Goal: Task Accomplishment & Management: Use online tool/utility

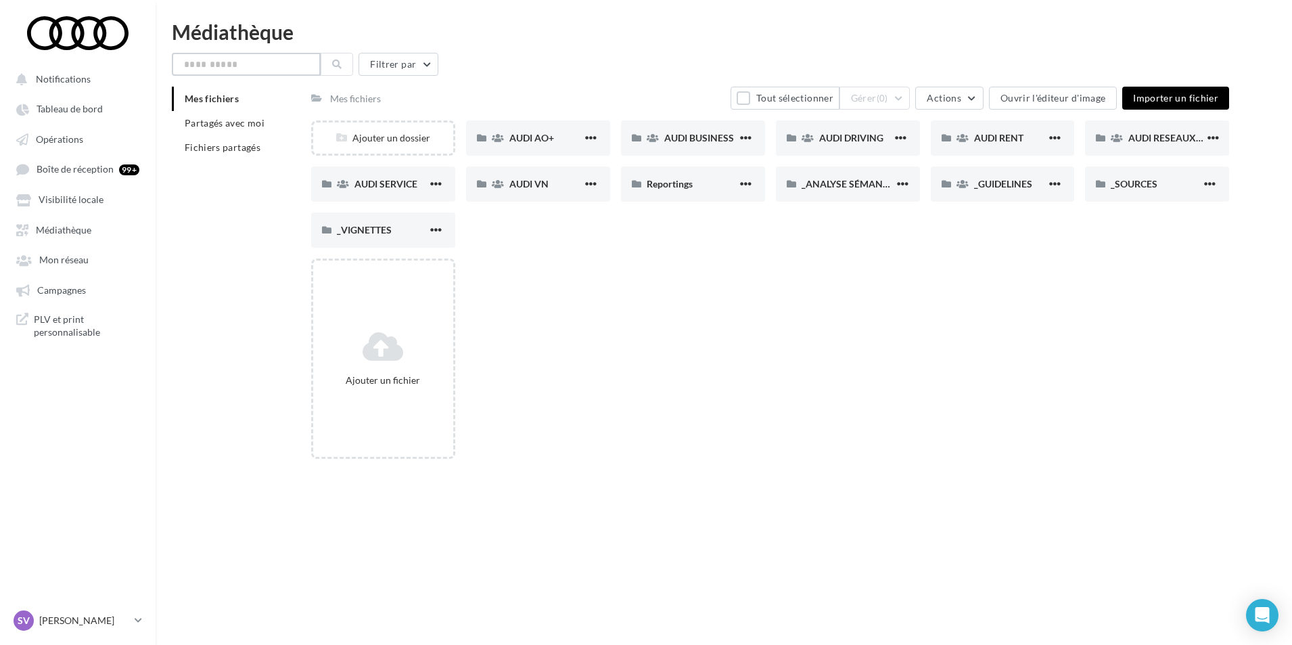
click at [245, 68] on input "text" at bounding box center [246, 64] width 149 height 23
type input "**********"
click at [257, 58] on input "text" at bounding box center [246, 64] width 149 height 23
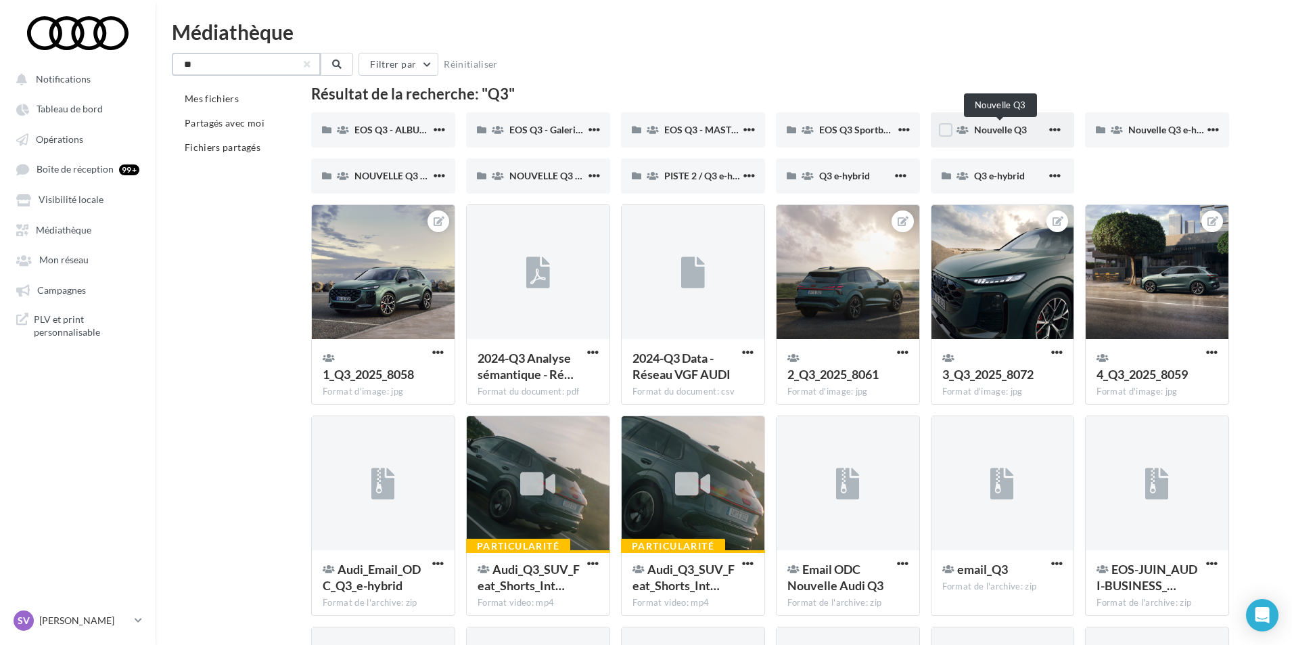
type input "**"
click at [991, 128] on span "Nouvelle Q3" at bounding box center [1000, 130] width 53 height 12
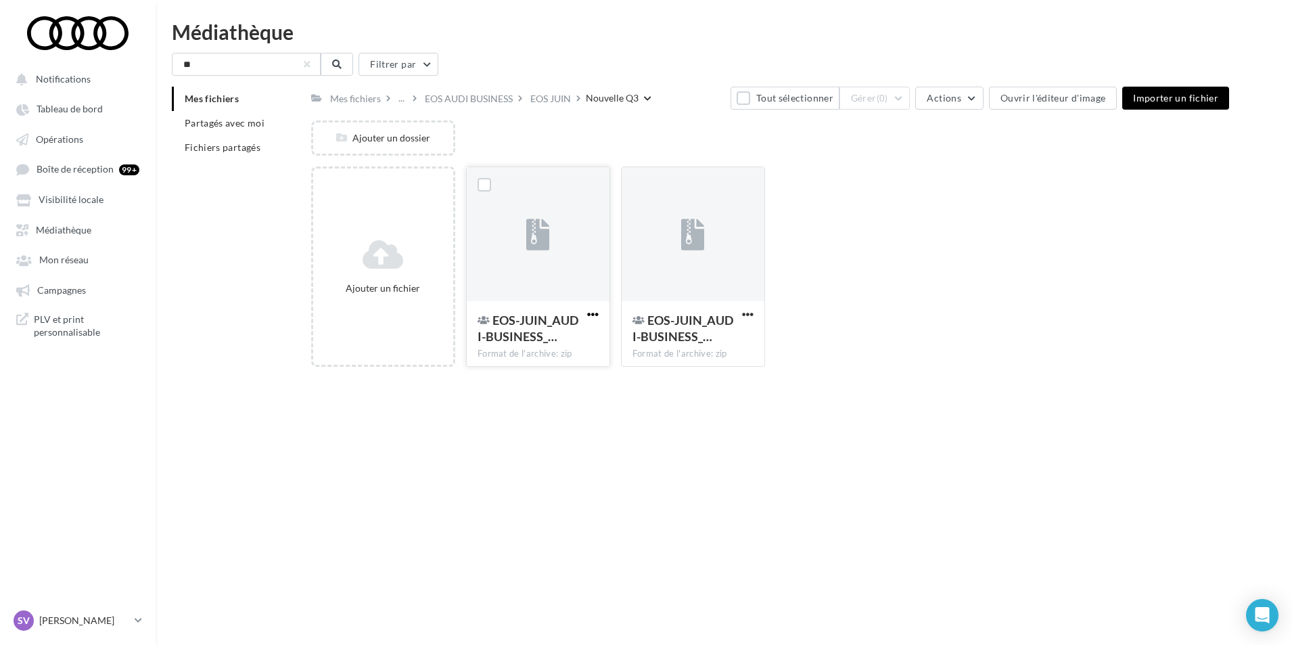
click at [593, 315] on span "button" at bounding box center [593, 315] width 12 height 12
click at [544, 422] on button "Télécharger" at bounding box center [526, 411] width 150 height 35
click at [664, 407] on div "Notifications Tableau de bord Opérations" at bounding box center [646, 344] width 1292 height 645
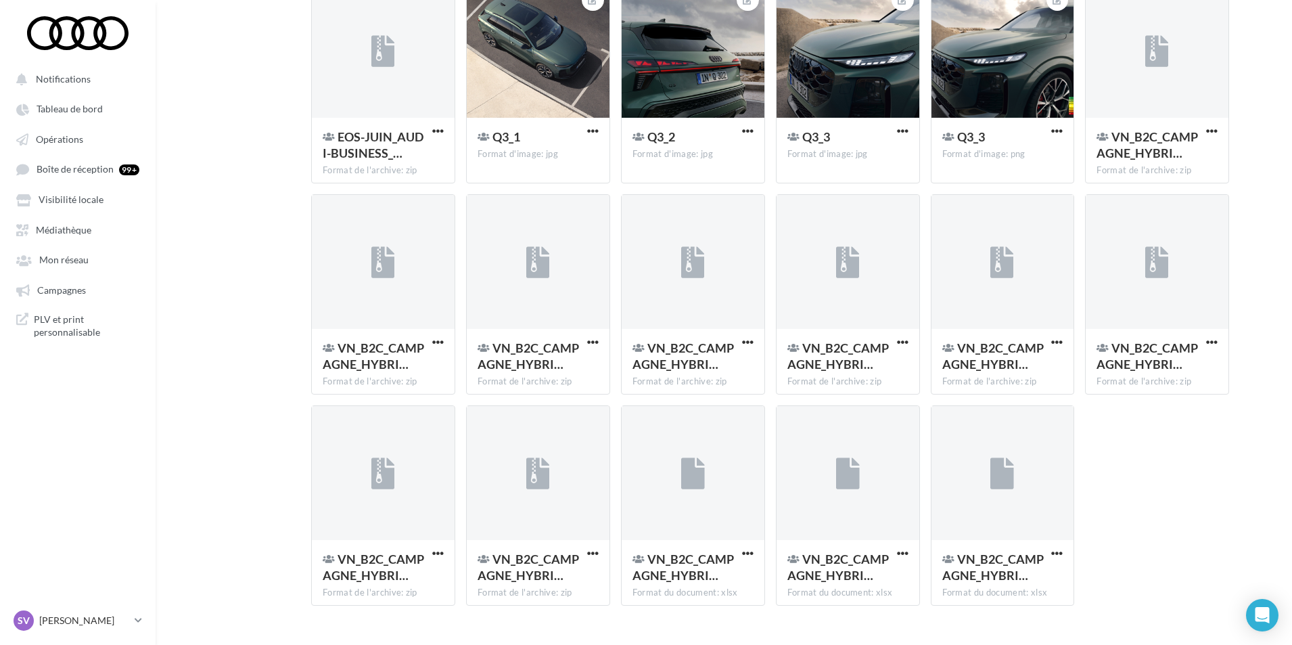
scroll to position [884, 0]
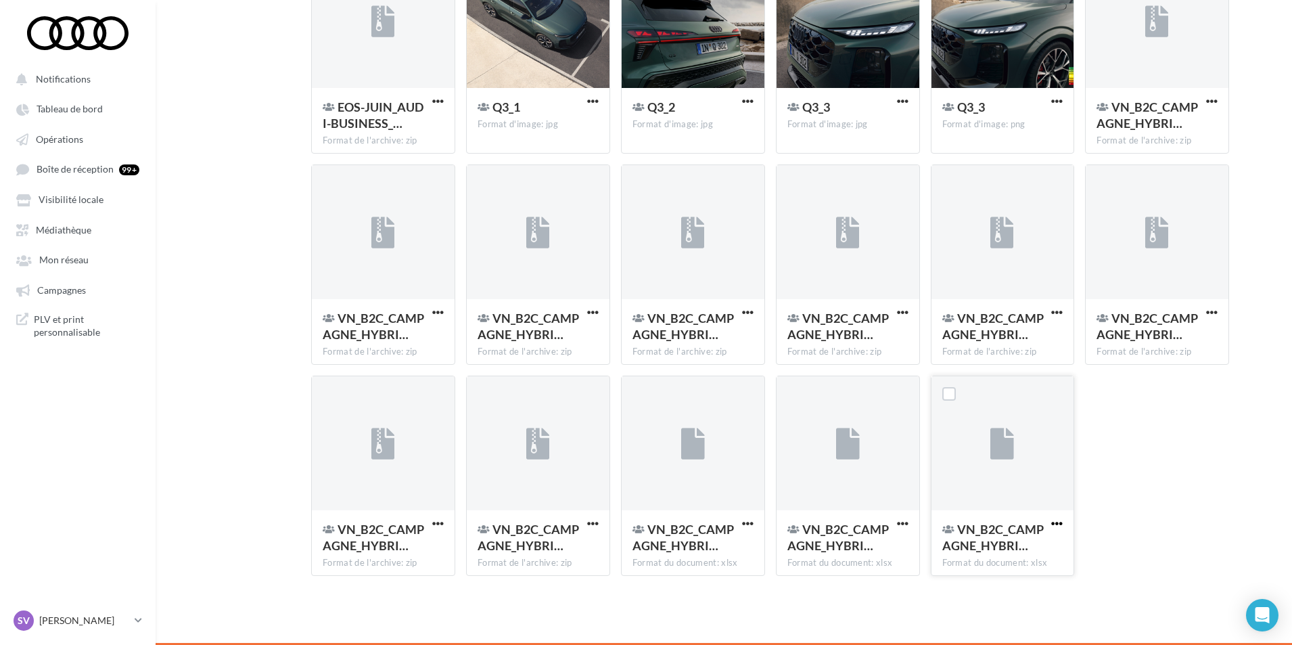
click at [1053, 520] on span "button" at bounding box center [1057, 524] width 12 height 12
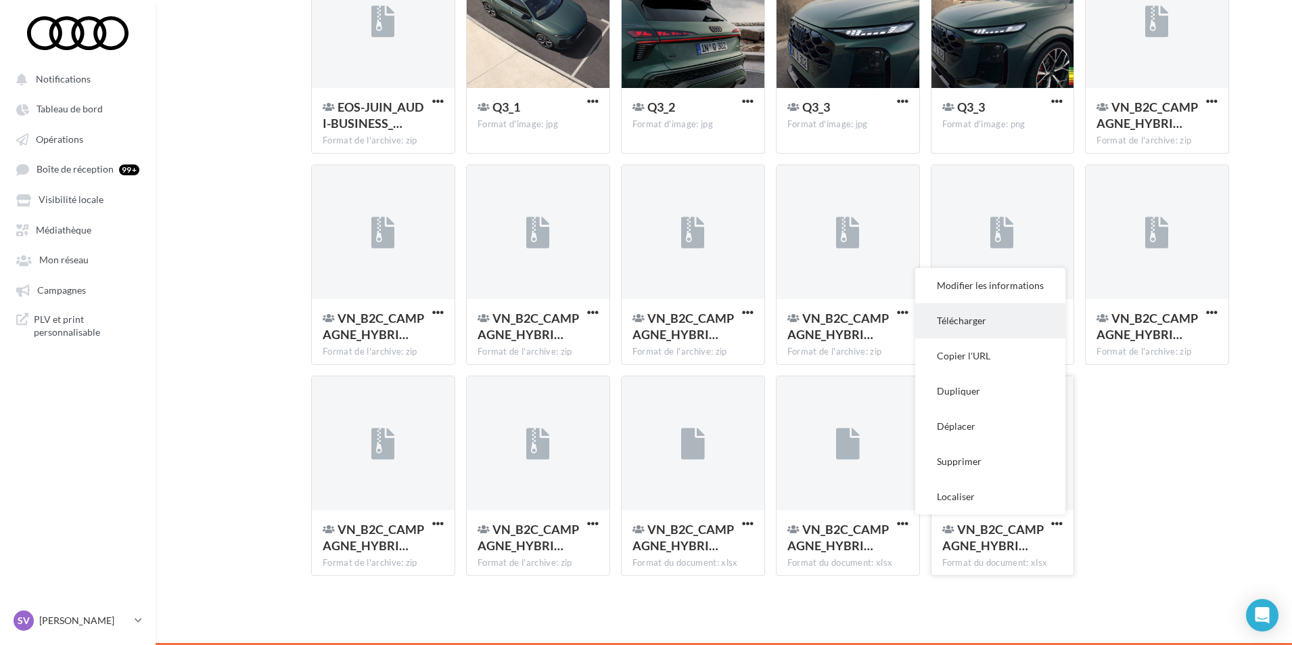
click at [961, 328] on button "Télécharger" at bounding box center [990, 320] width 150 height 35
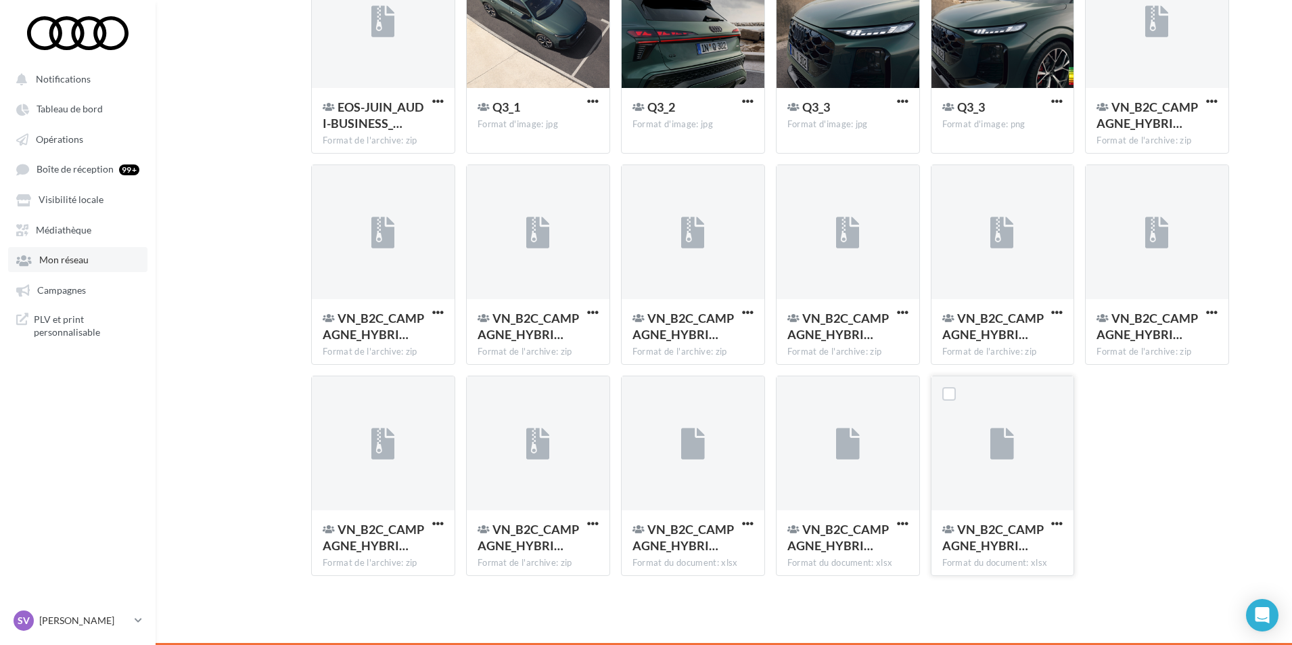
click at [107, 257] on link "Mon réseau" at bounding box center [77, 259] width 139 height 24
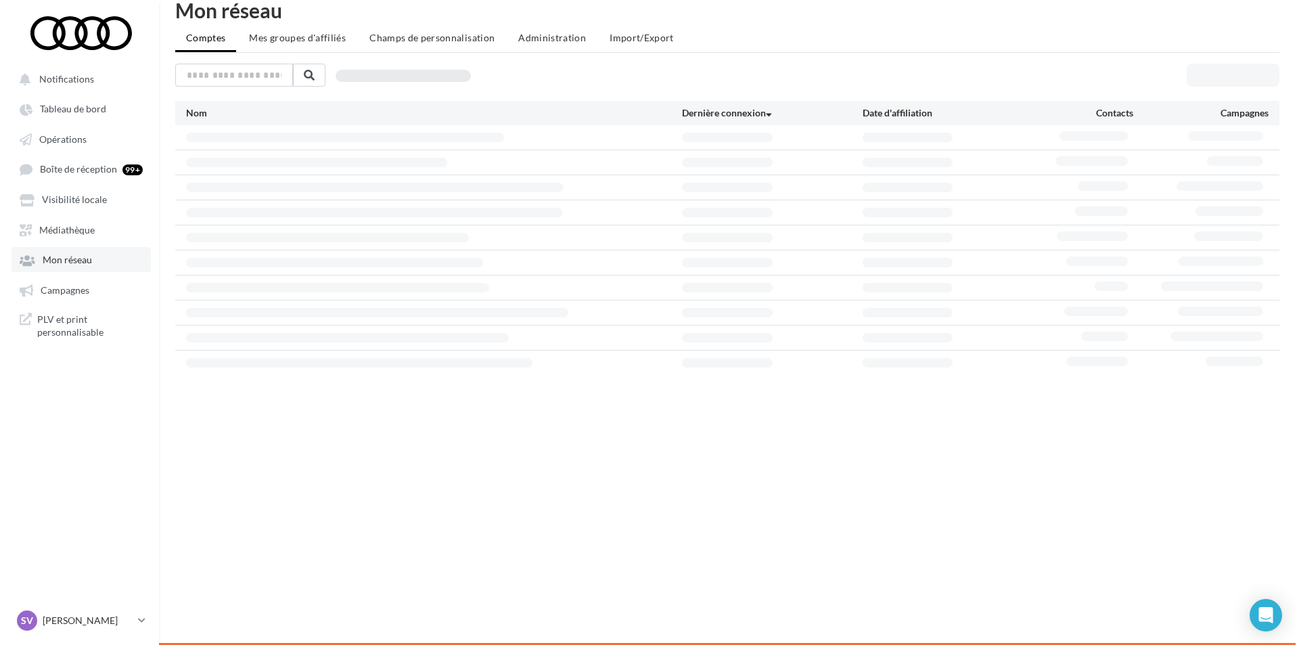
scroll to position [22, 0]
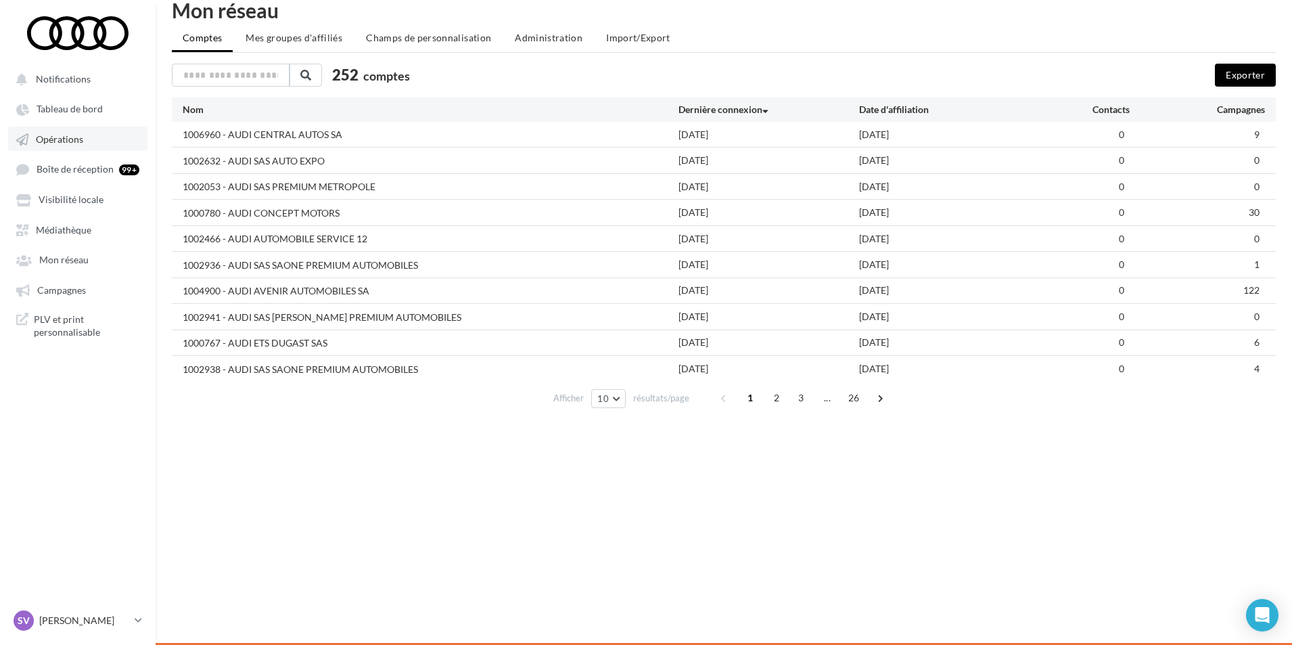
click at [81, 137] on span "Opérations" at bounding box center [59, 139] width 47 height 12
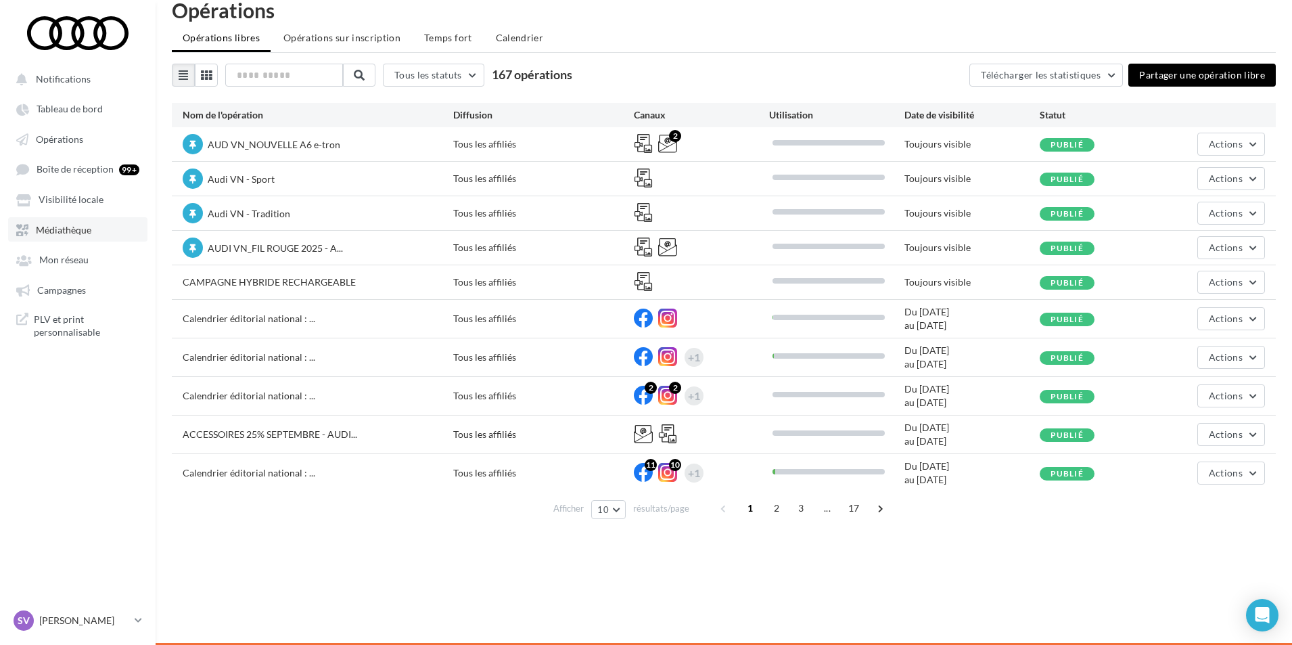
click at [81, 230] on span "Médiathèque" at bounding box center [63, 230] width 55 height 12
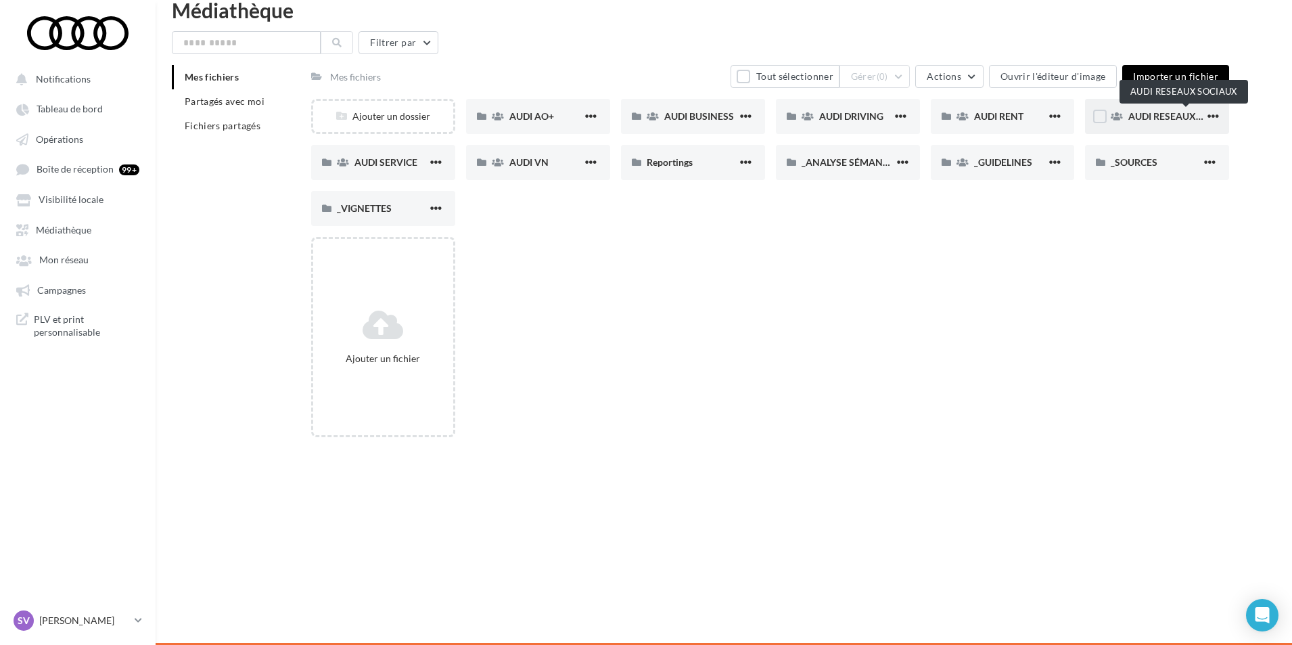
click at [1147, 121] on span "AUDI RESEAUX SOCIAUX" at bounding box center [1185, 116] width 112 height 12
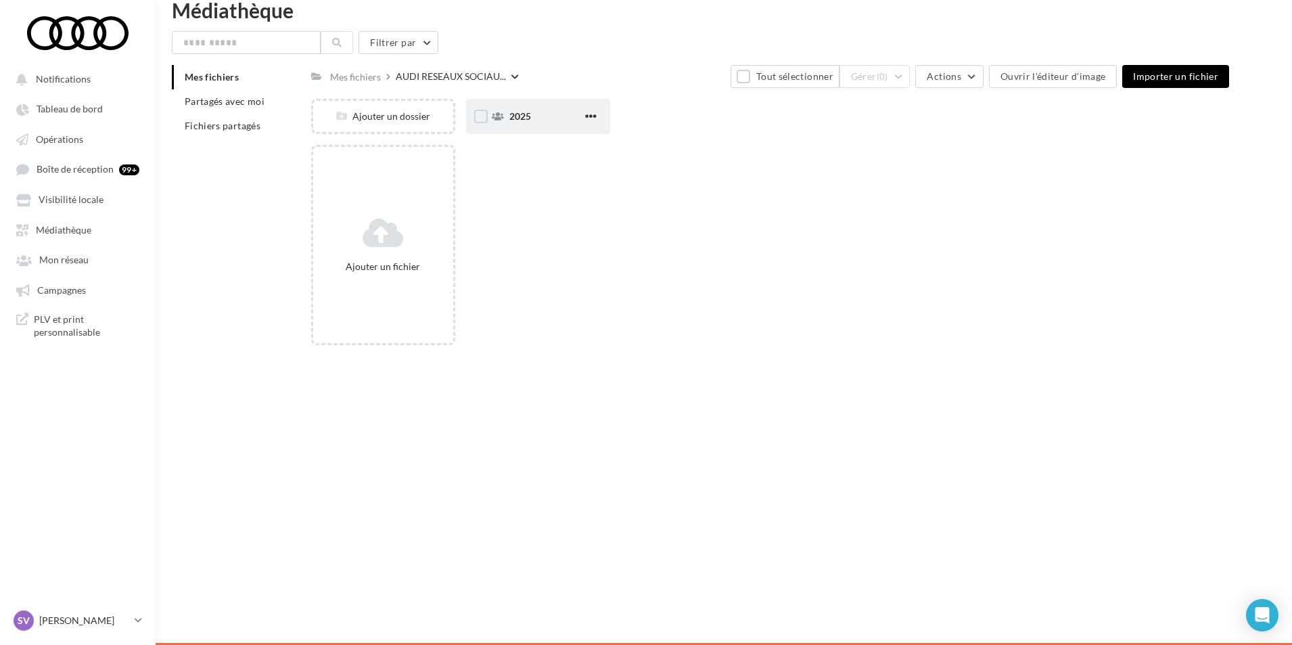
click at [534, 119] on div "2025" at bounding box center [545, 117] width 73 height 14
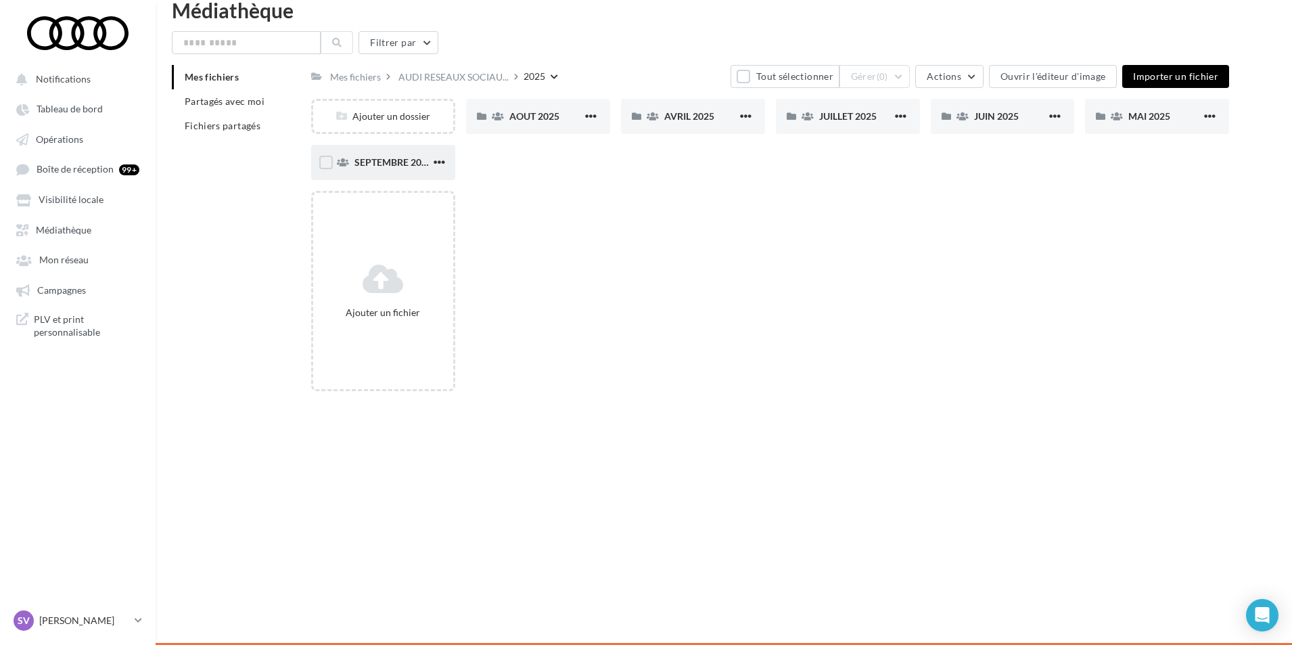
click at [394, 169] on div "SEPTEMBRE 2025" at bounding box center [383, 162] width 144 height 35
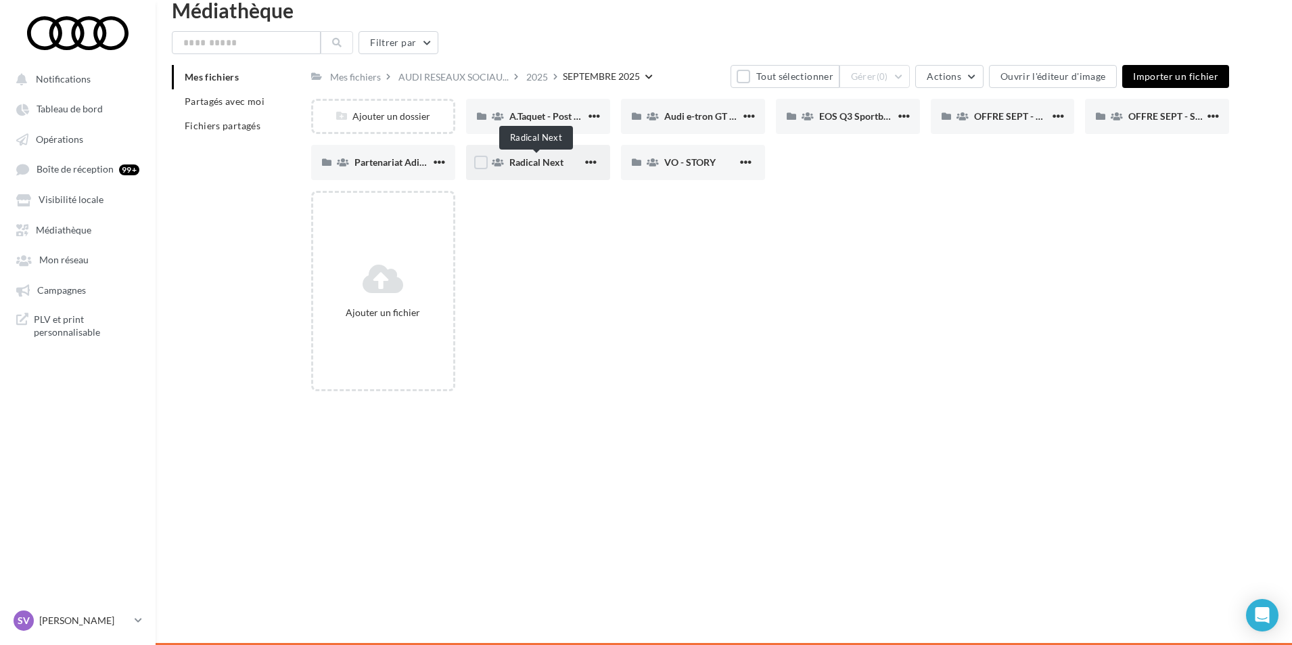
click at [544, 162] on span "Radical Next" at bounding box center [536, 162] width 54 height 12
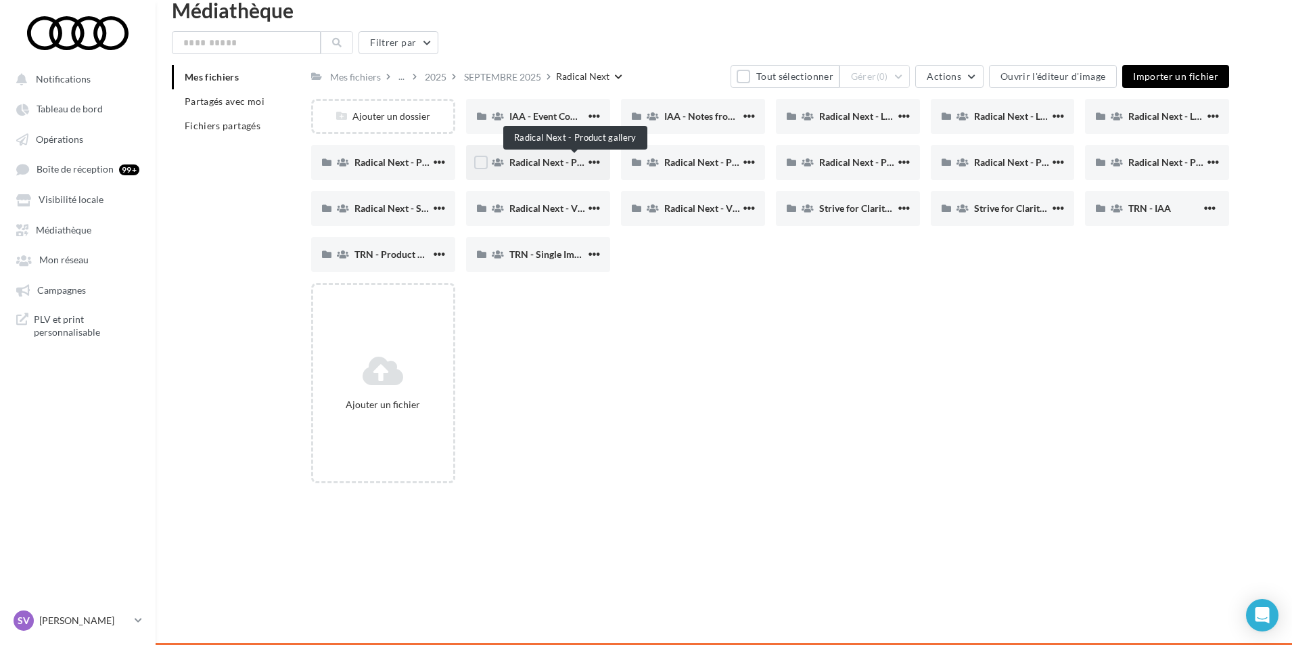
click at [552, 164] on span "Radical Next - Product gallery" at bounding box center [572, 162] width 127 height 12
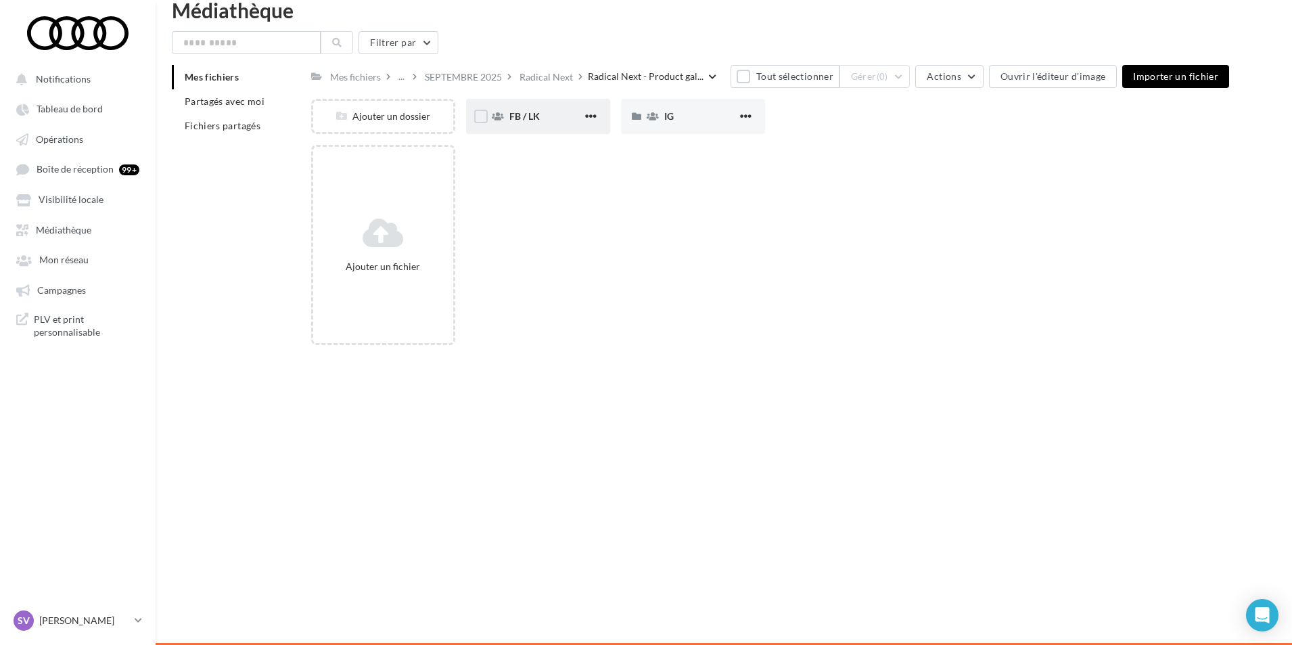
click at [537, 124] on div "FB / LK" at bounding box center [538, 116] width 144 height 35
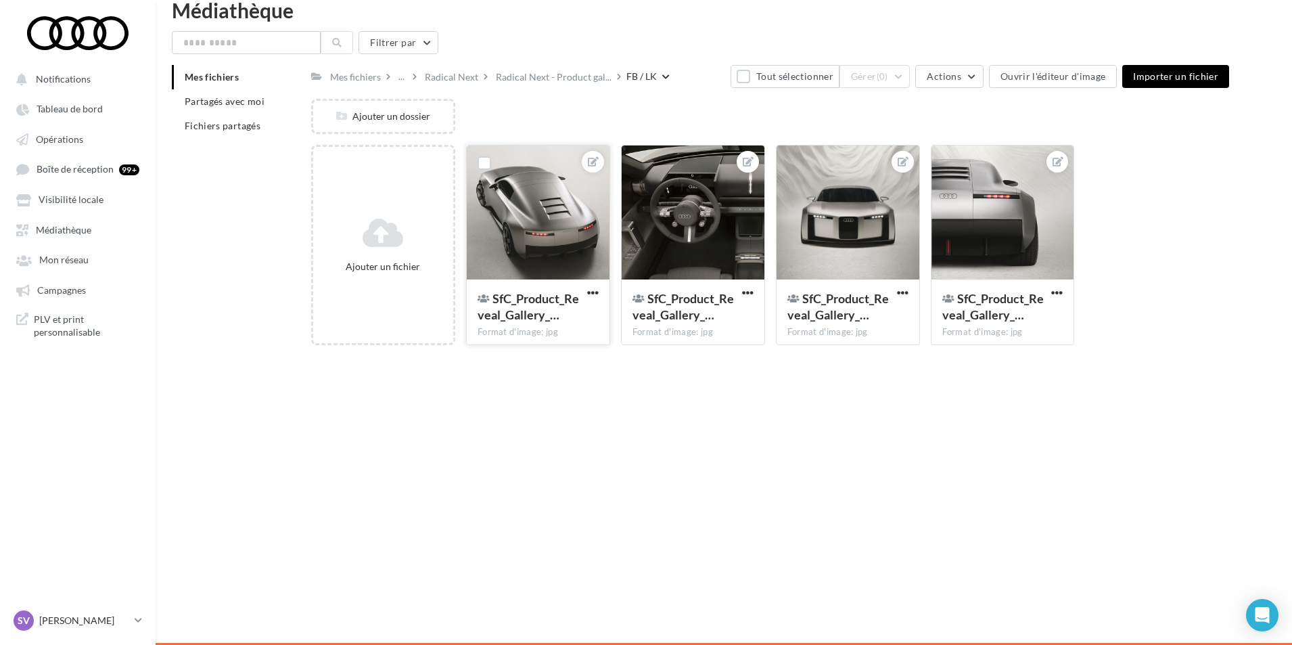
click at [549, 213] on div at bounding box center [538, 212] width 143 height 135
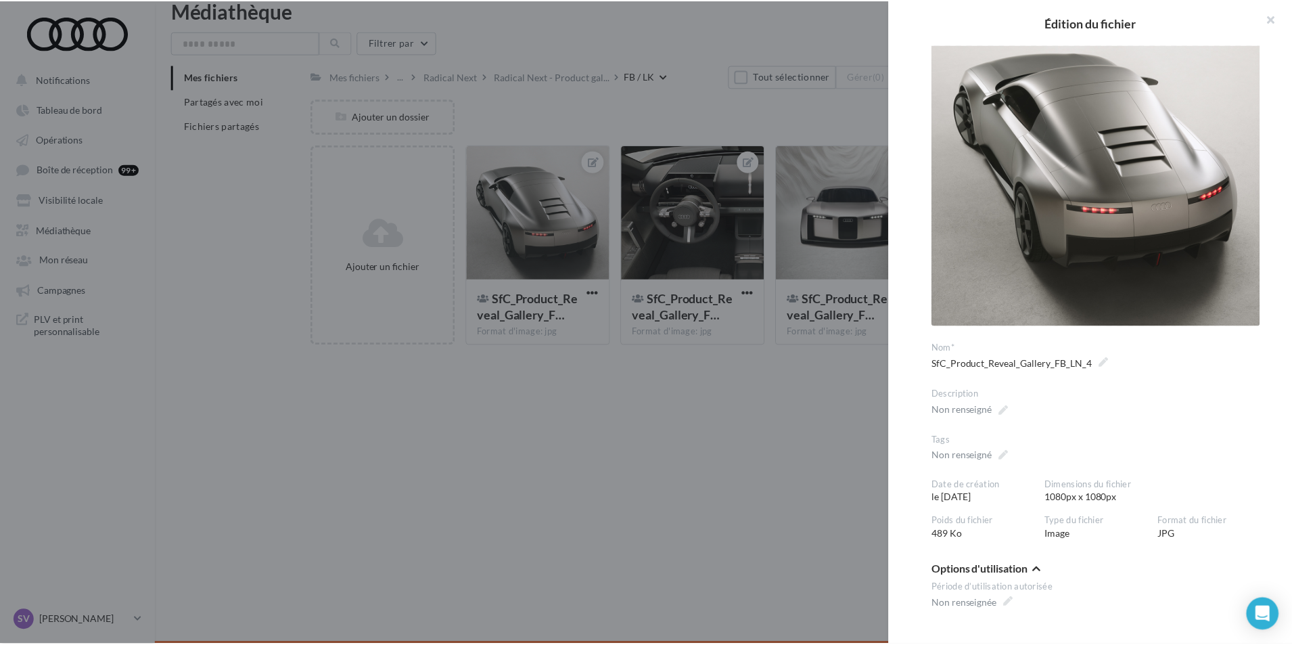
scroll to position [250, 0]
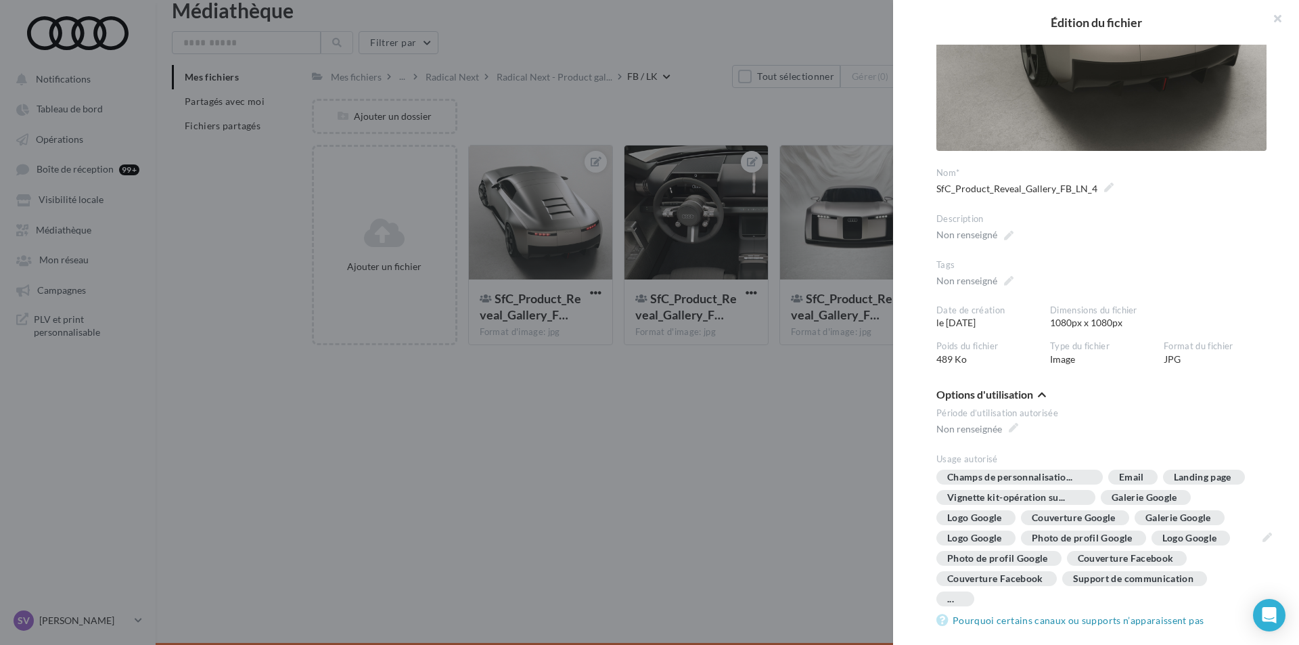
click at [683, 431] on div at bounding box center [649, 322] width 1299 height 645
click at [683, 430] on div at bounding box center [649, 322] width 1299 height 645
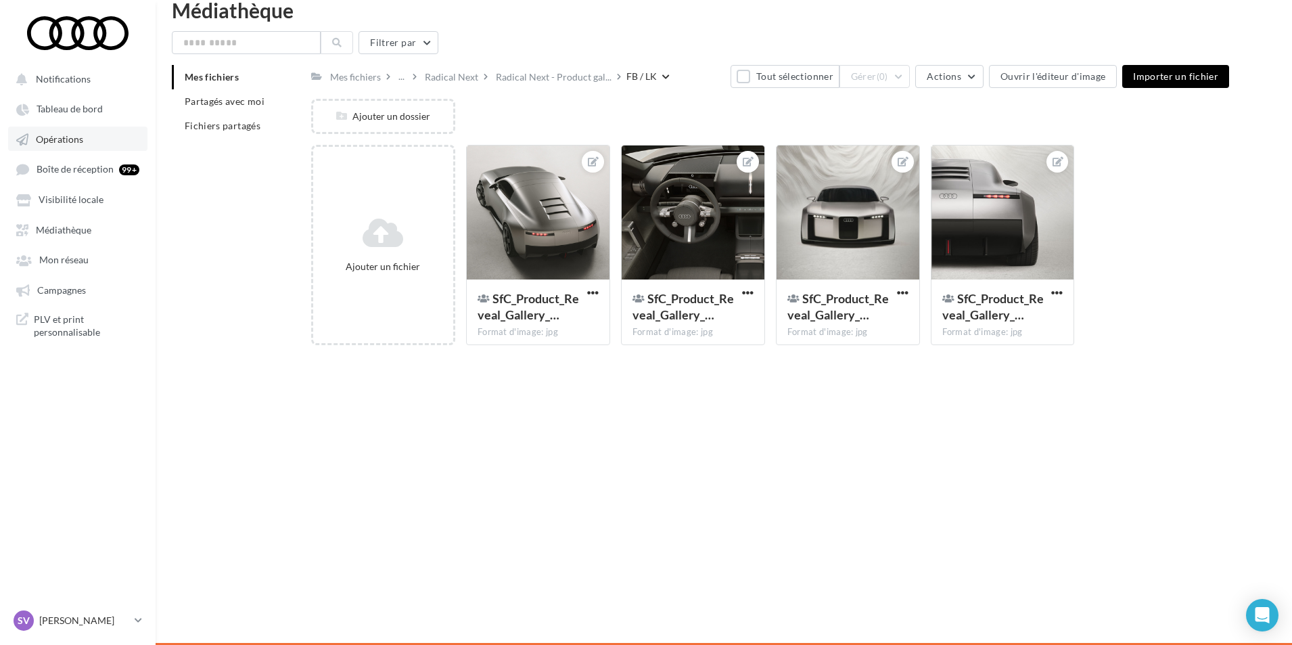
click at [59, 137] on span "Opérations" at bounding box center [59, 139] width 47 height 12
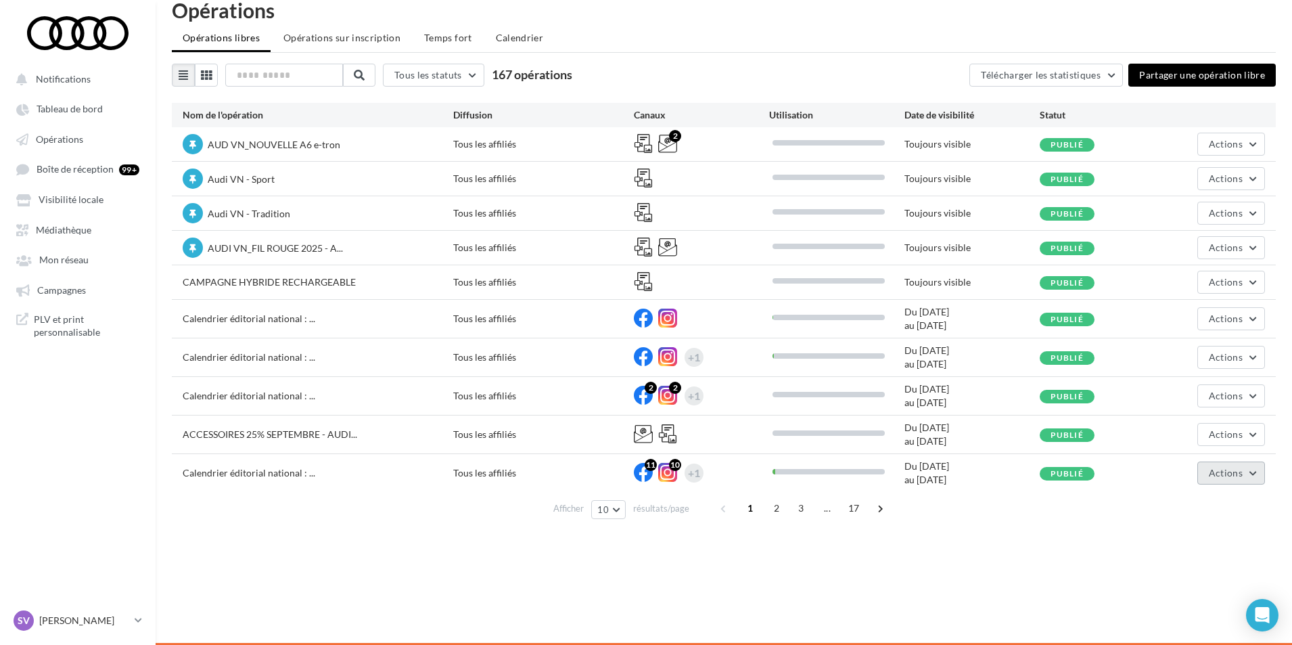
click at [1237, 478] on button "Actions" at bounding box center [1232, 472] width 68 height 23
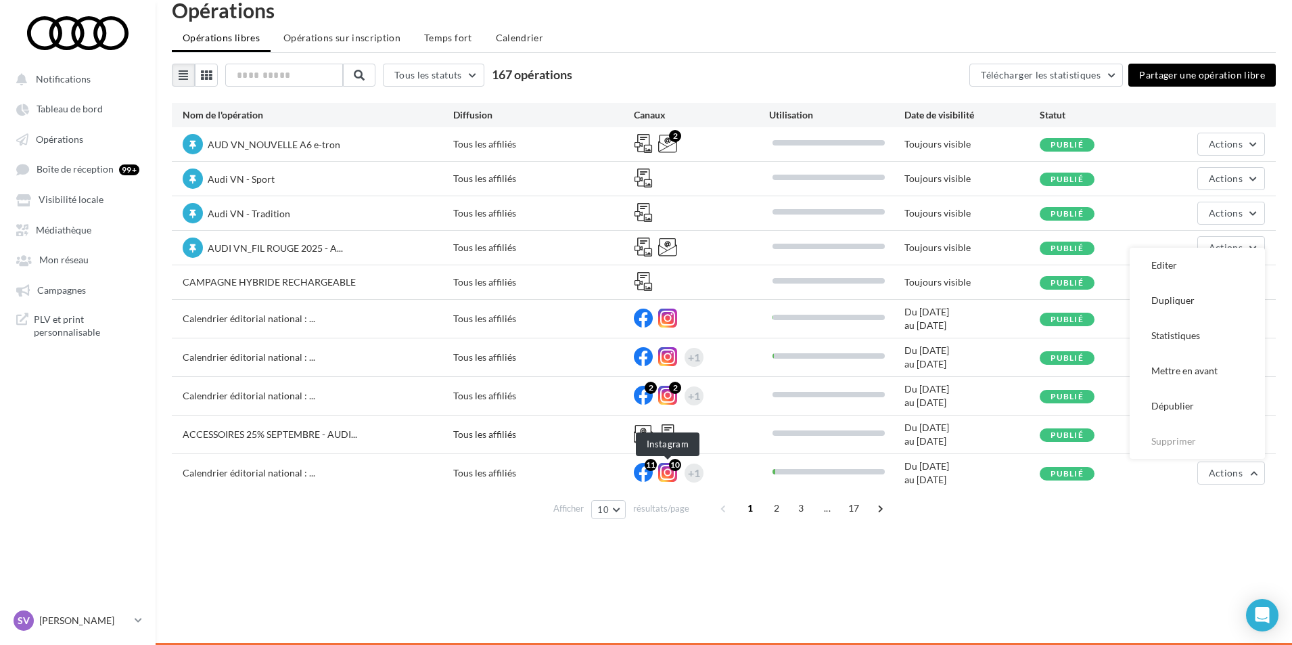
click at [665, 474] on icon at bounding box center [667, 472] width 19 height 19
click at [694, 472] on div "+1" at bounding box center [694, 472] width 12 height 19
click at [640, 471] on icon at bounding box center [643, 472] width 19 height 19
click at [646, 473] on icon at bounding box center [643, 472] width 19 height 19
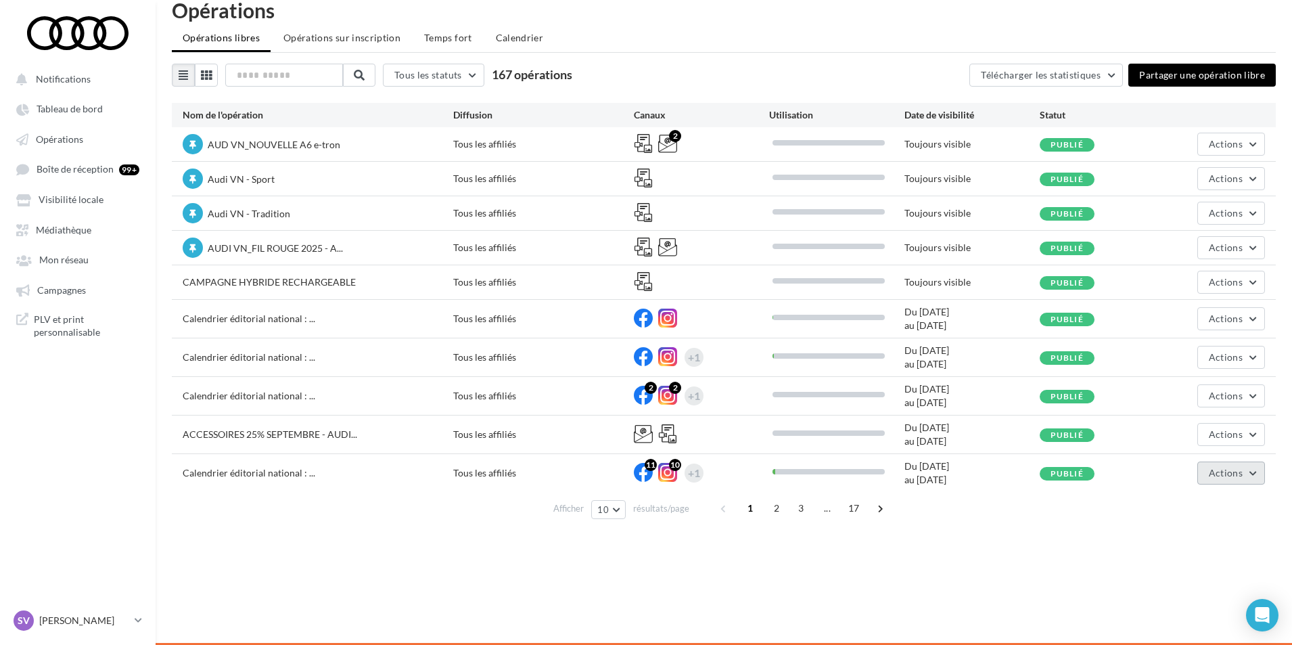
click at [1247, 474] on button "Actions" at bounding box center [1232, 472] width 68 height 23
click at [1168, 269] on button "Editer" at bounding box center [1197, 265] width 135 height 35
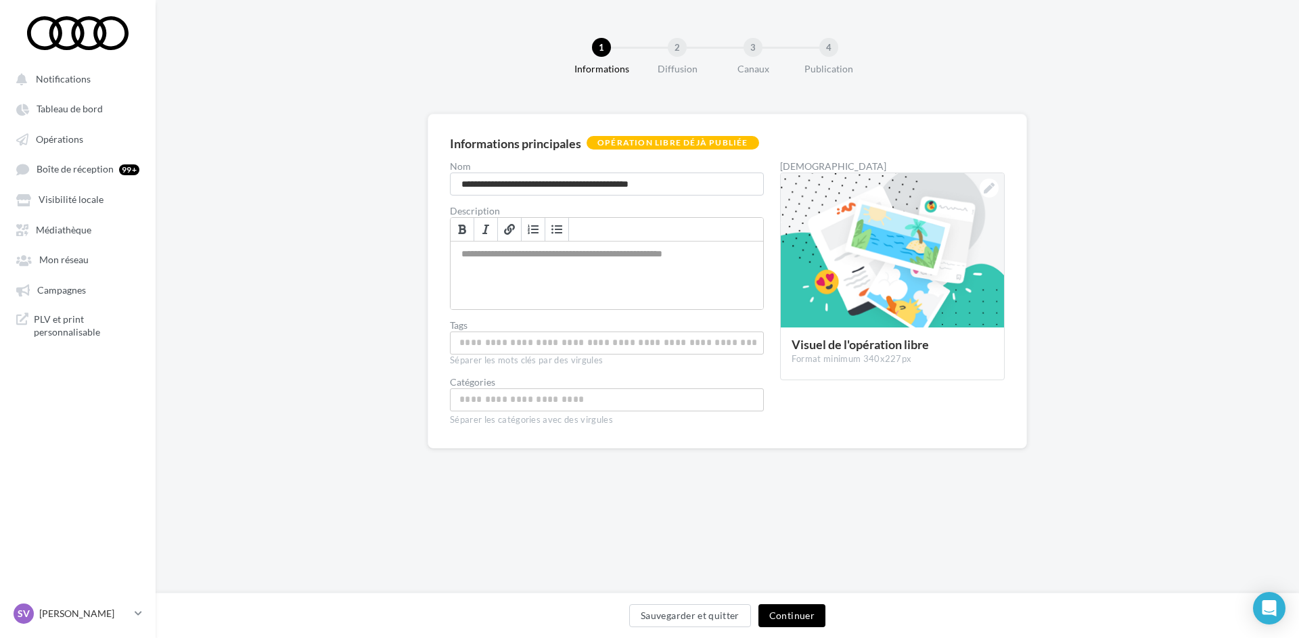
click at [796, 612] on button "Continuer" at bounding box center [791, 615] width 67 height 23
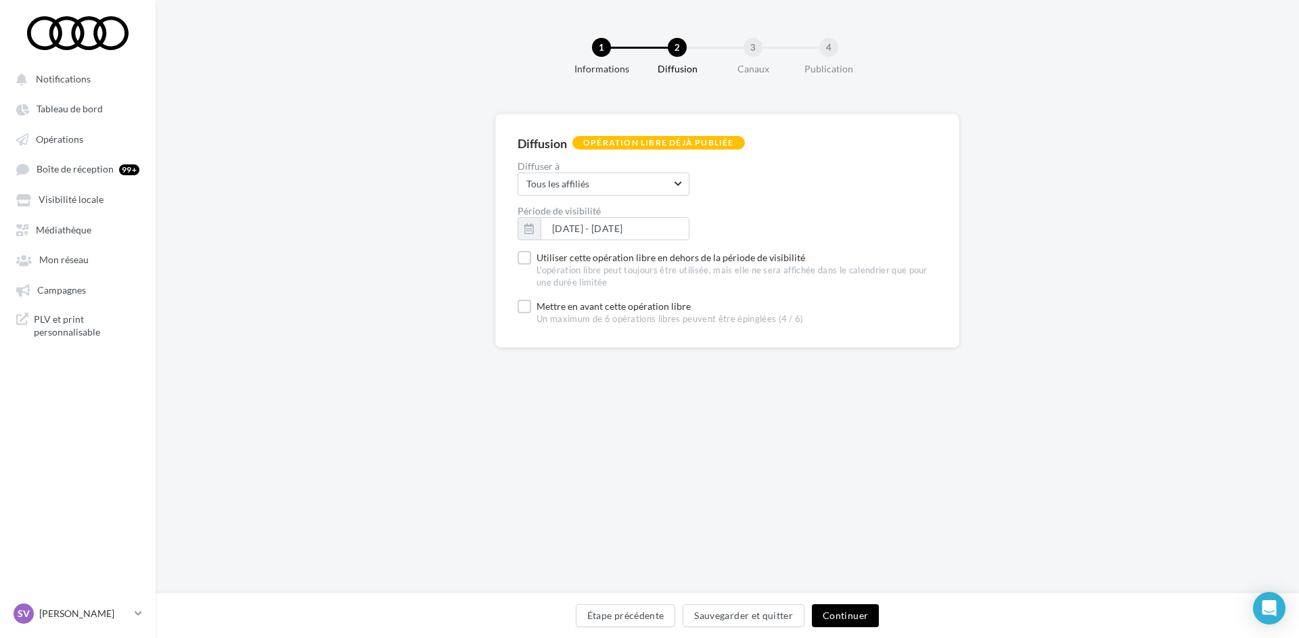
click at [825, 610] on button "Continuer" at bounding box center [845, 615] width 67 height 23
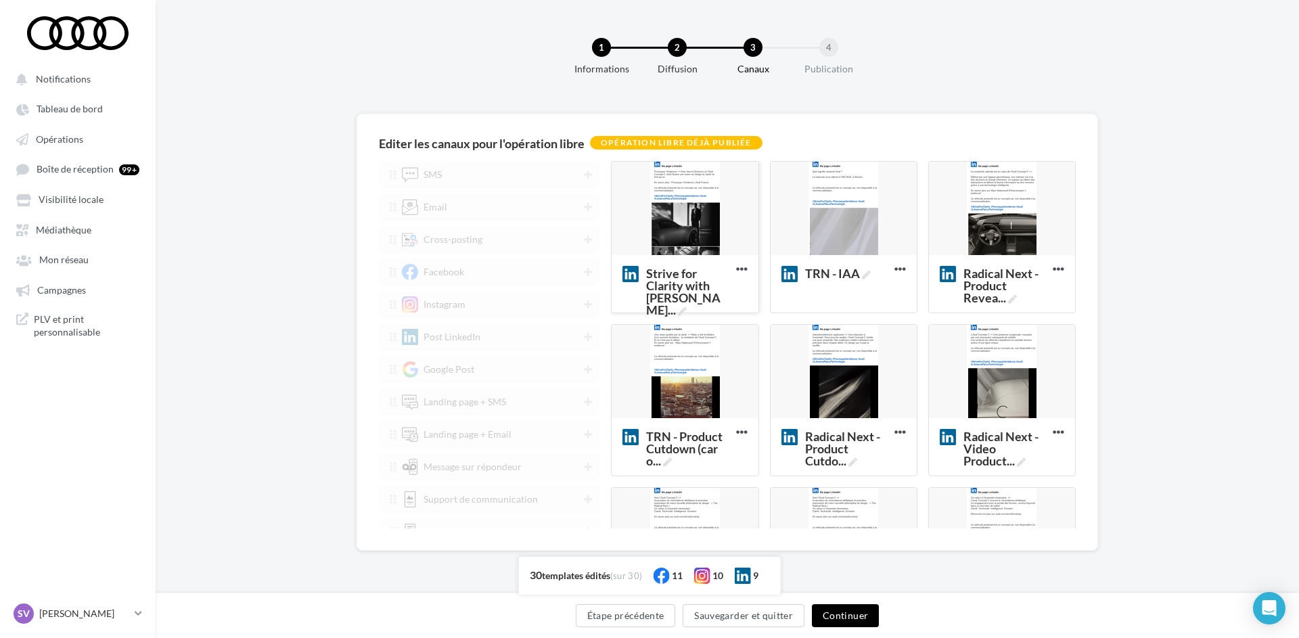
click at [677, 213] on div at bounding box center [685, 209] width 146 height 95
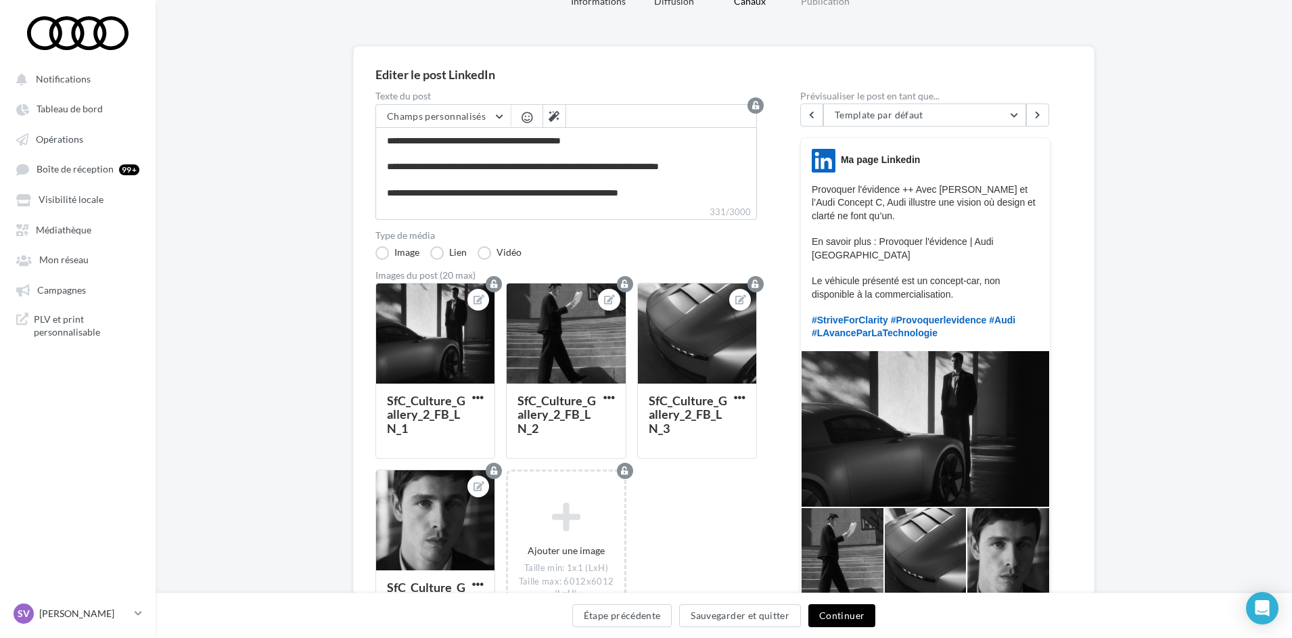
scroll to position [135, 0]
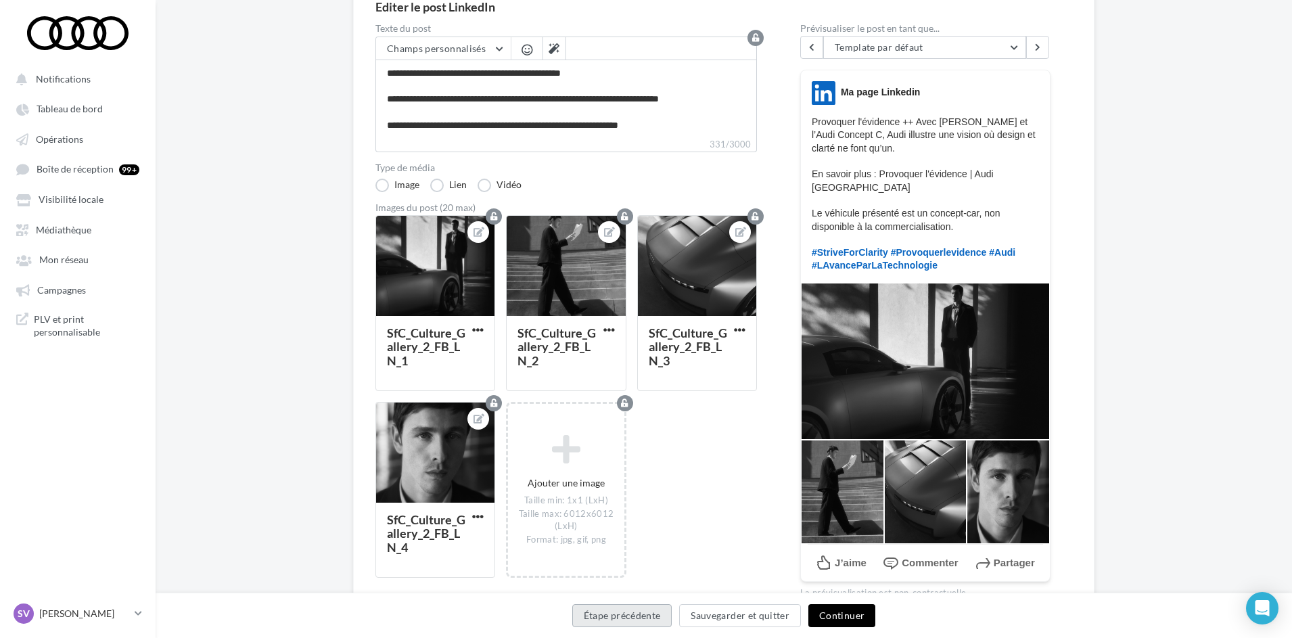
click at [635, 614] on button "Étape précédente" at bounding box center [622, 615] width 100 height 23
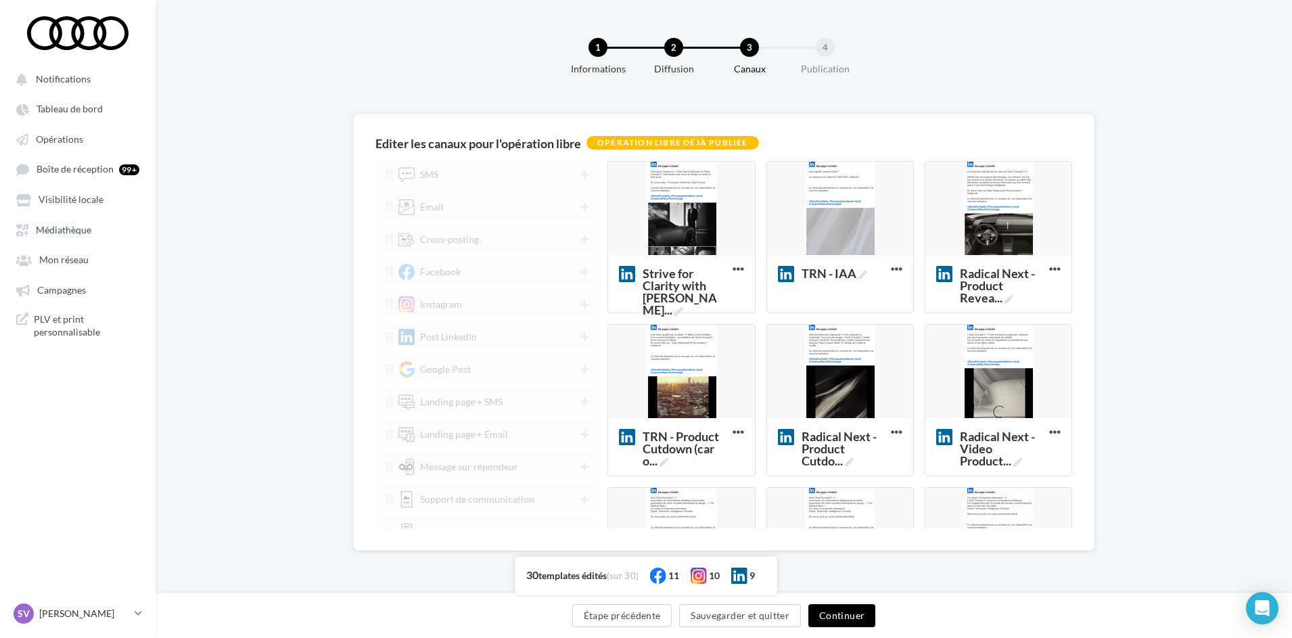
scroll to position [0, 0]
click at [836, 216] on div at bounding box center [844, 209] width 146 height 95
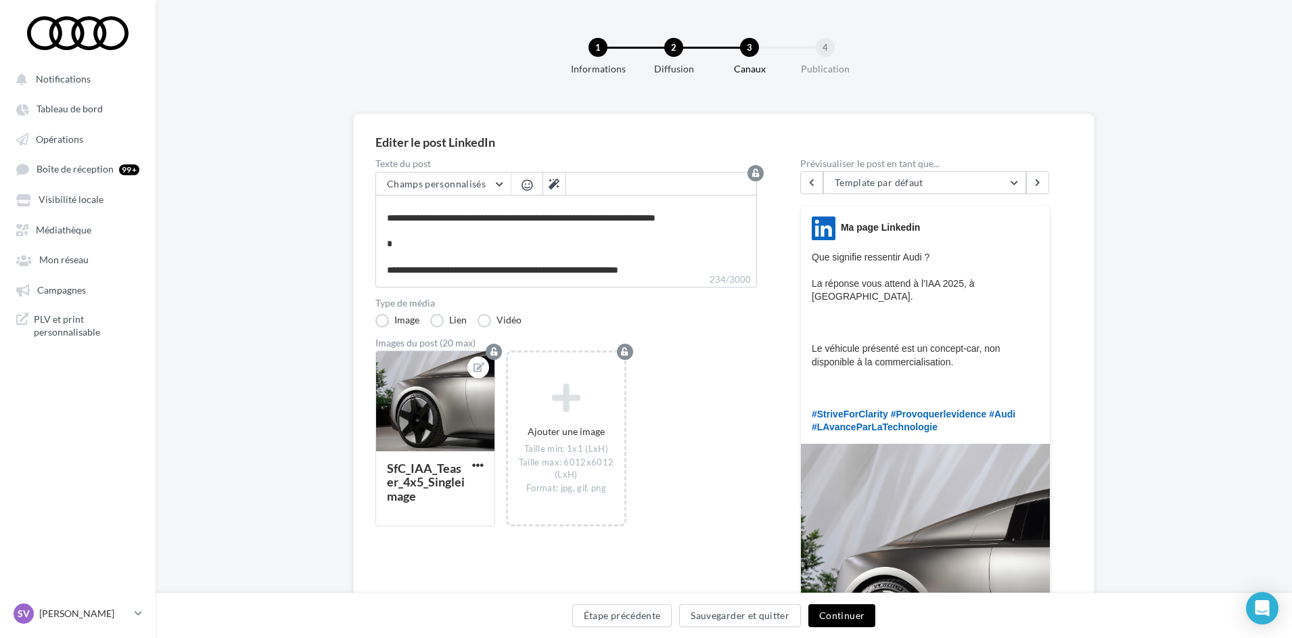
scroll to position [77, 0]
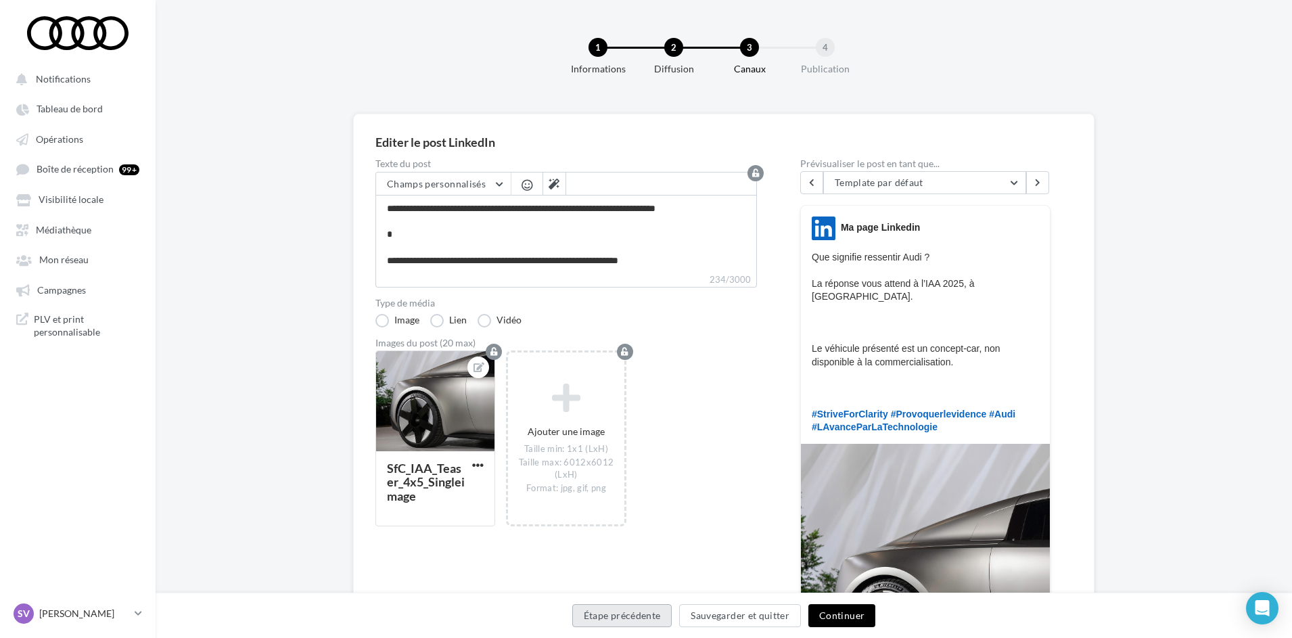
click at [635, 615] on button "Étape précédente" at bounding box center [622, 615] width 100 height 23
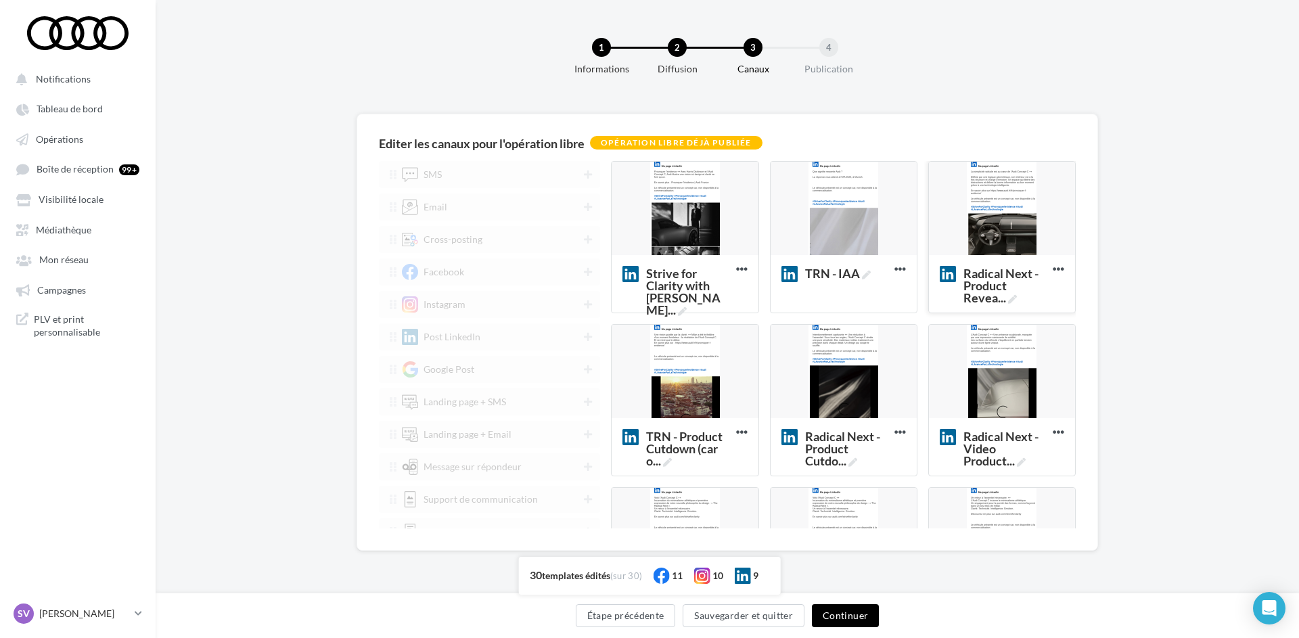
click at [1002, 202] on div at bounding box center [1002, 209] width 146 height 95
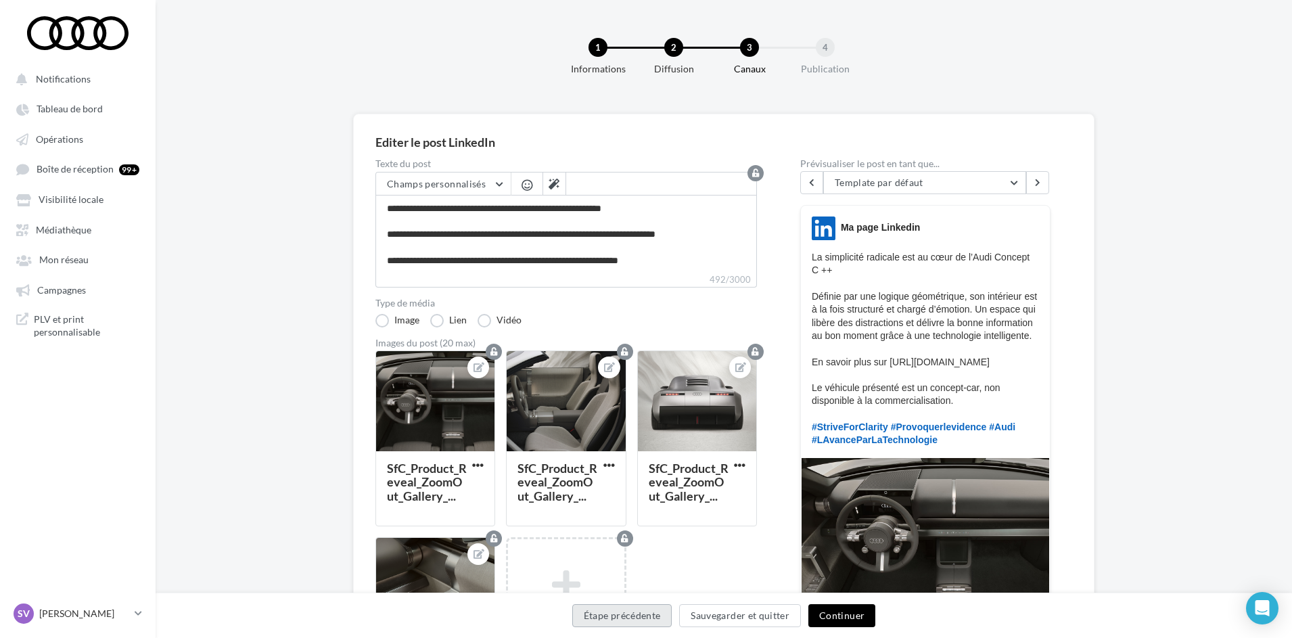
click at [626, 612] on button "Étape précédente" at bounding box center [622, 615] width 100 height 23
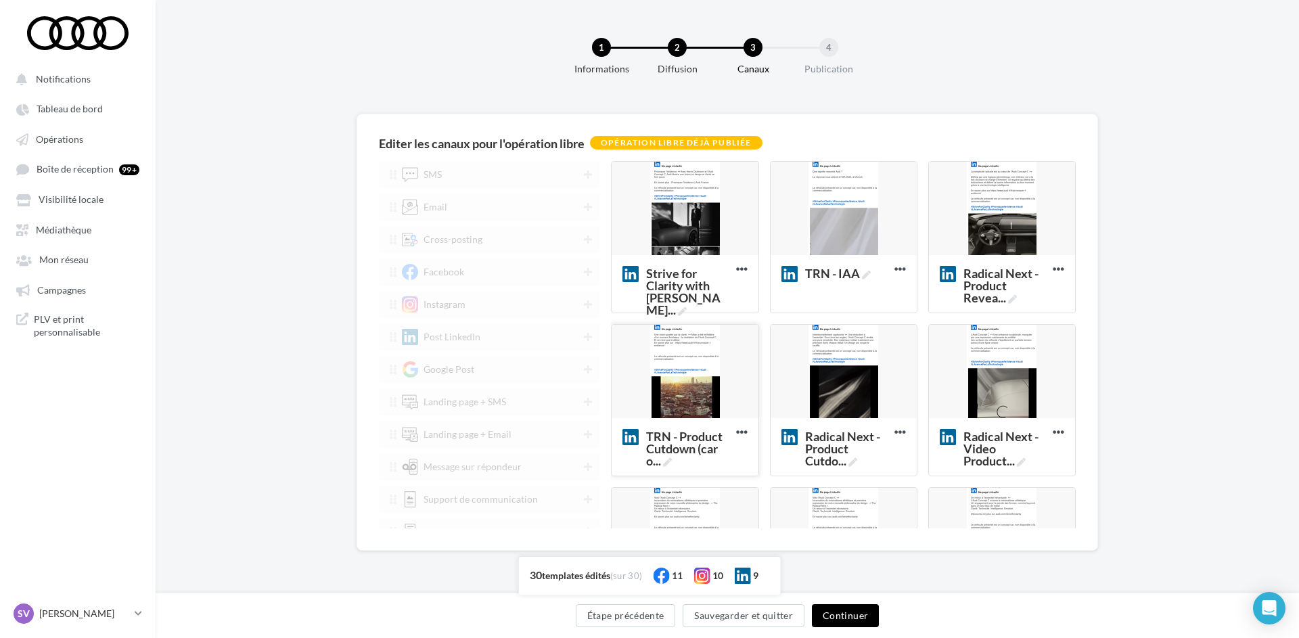
click at [694, 389] on div at bounding box center [685, 372] width 146 height 95
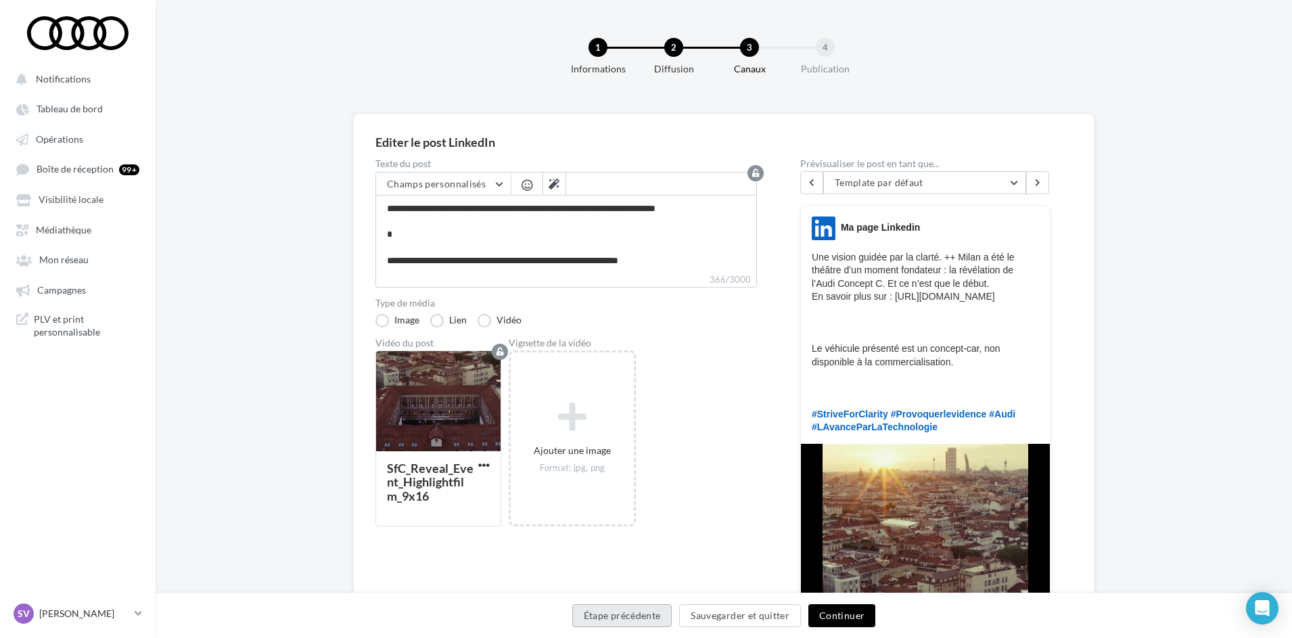
click at [628, 612] on button "Étape précédente" at bounding box center [622, 615] width 100 height 23
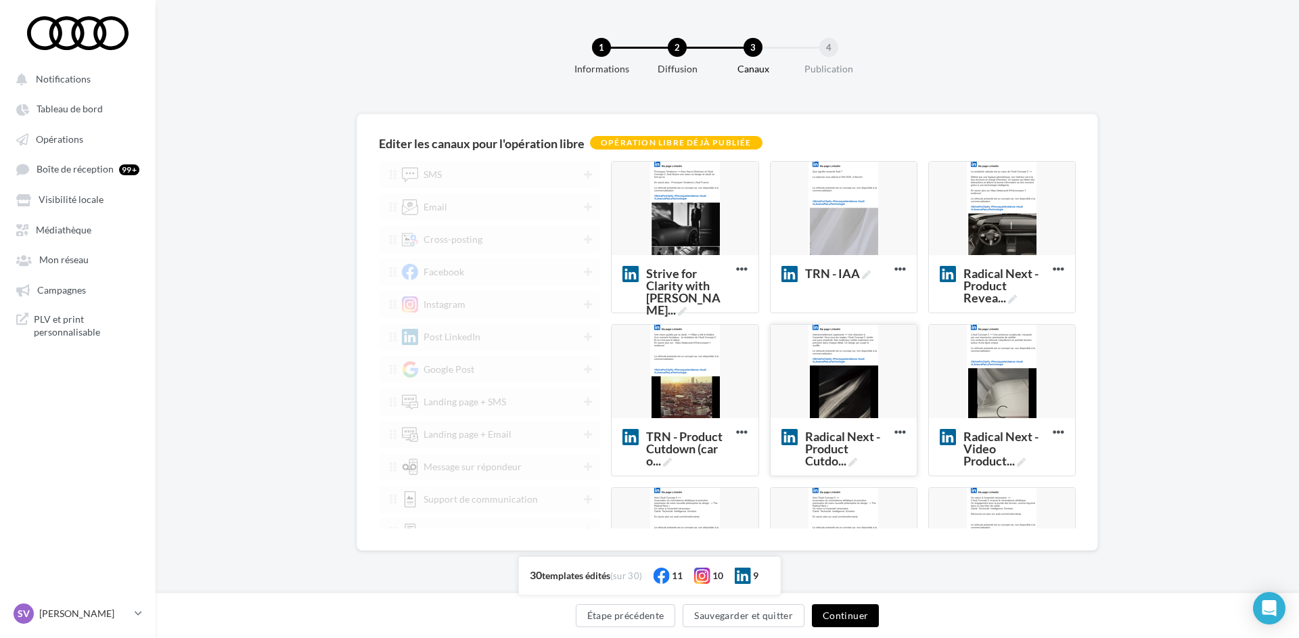
click at [827, 405] on div at bounding box center [844, 372] width 146 height 95
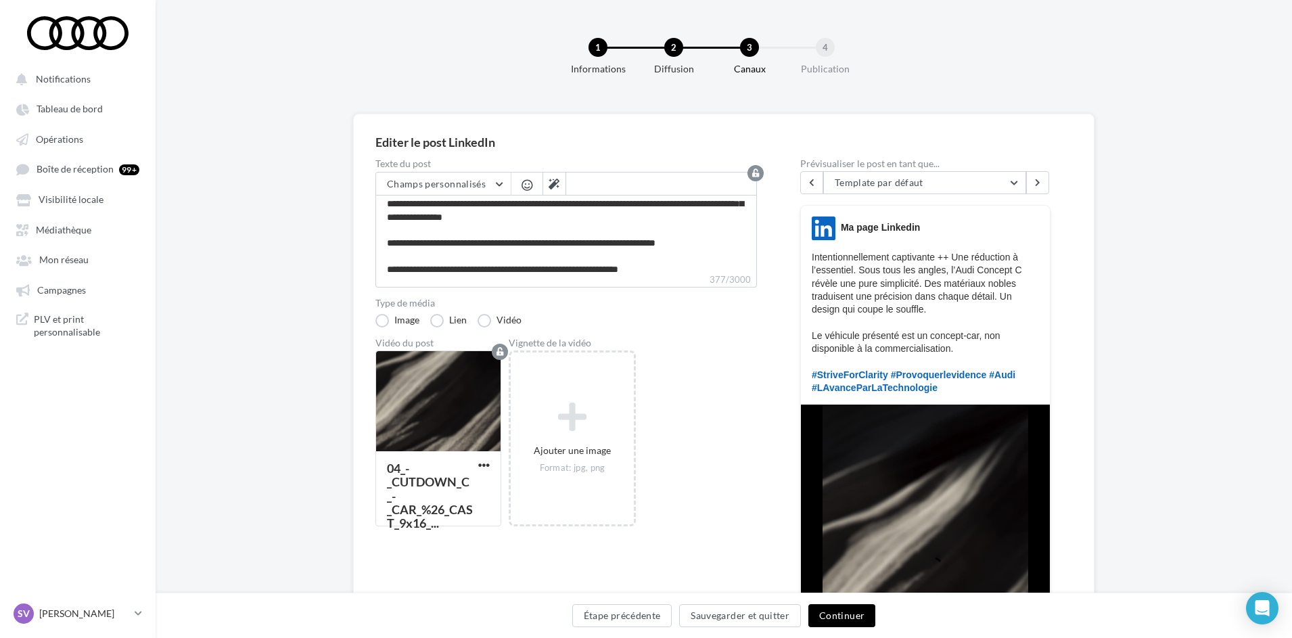
scroll to position [25, 0]
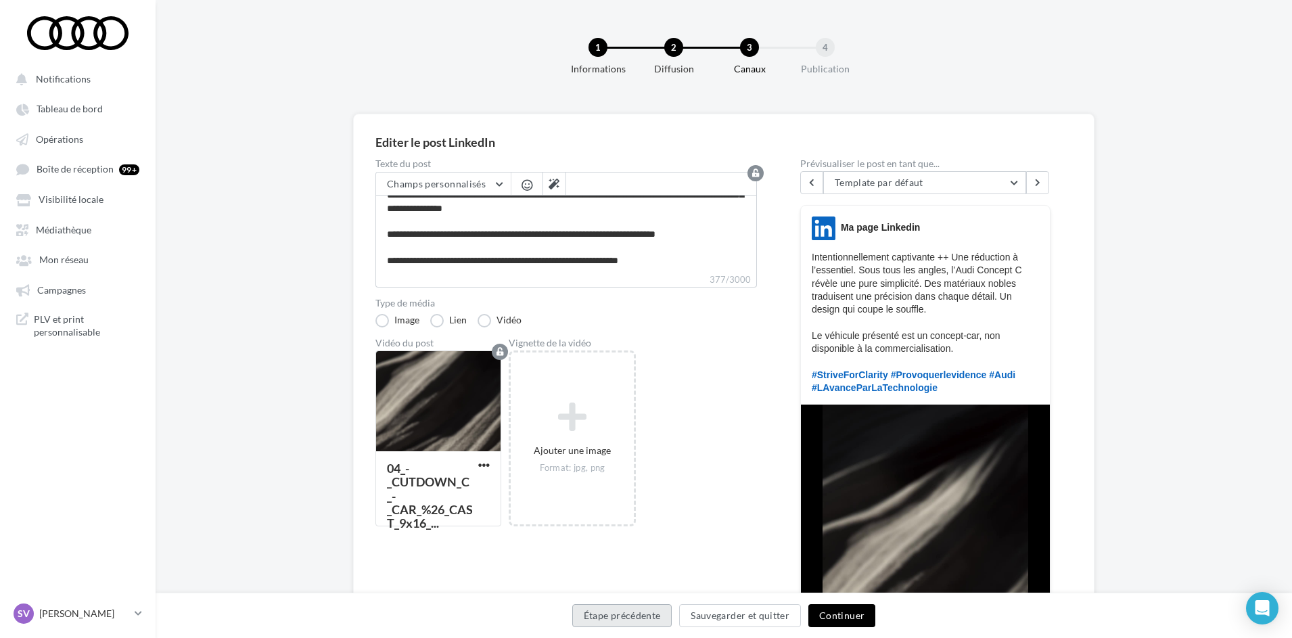
click at [626, 614] on button "Étape précédente" at bounding box center [622, 615] width 100 height 23
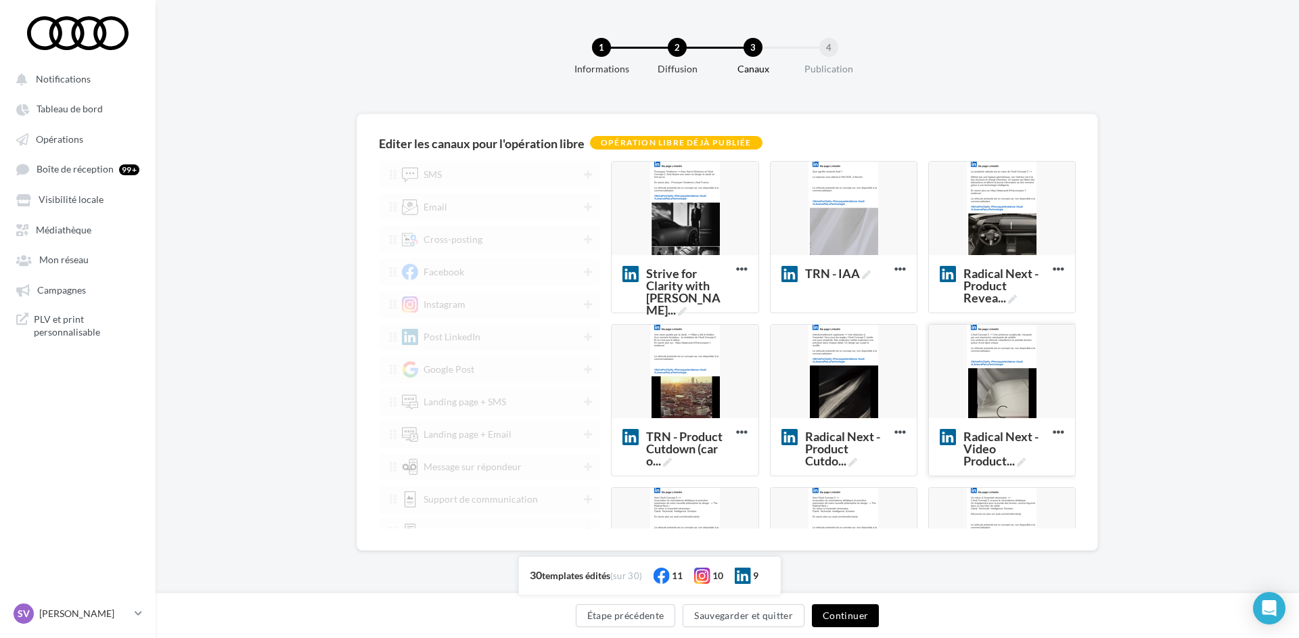
click at [975, 393] on div at bounding box center [1002, 372] width 146 height 95
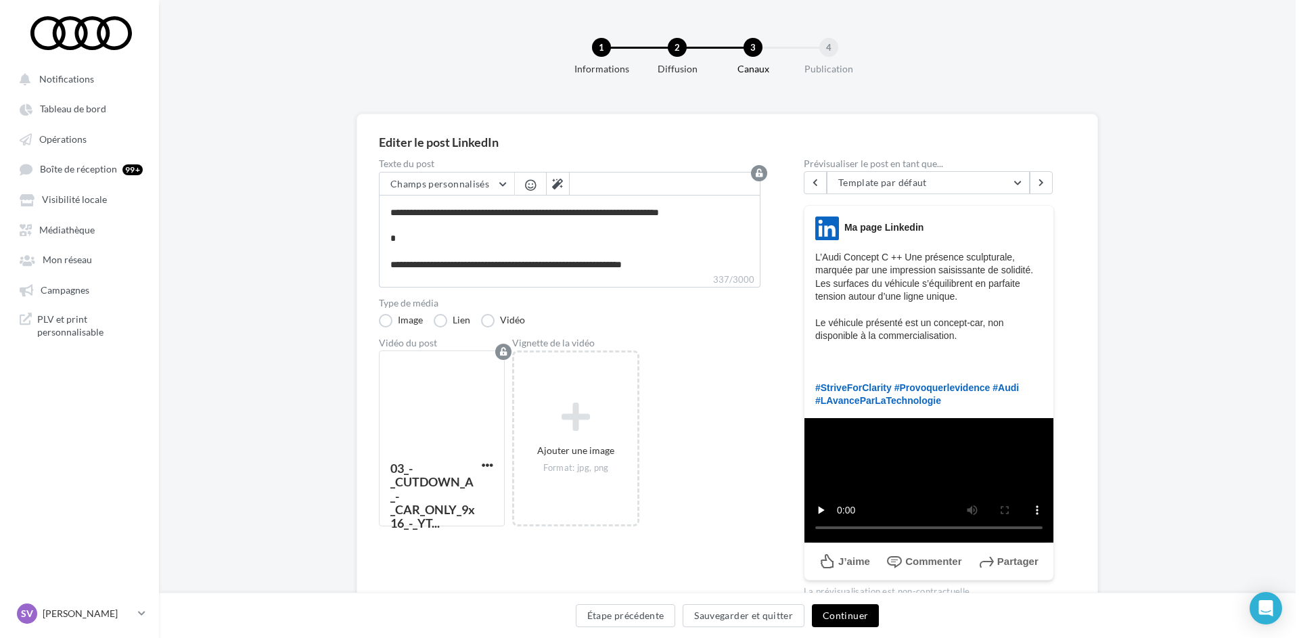
scroll to position [51, 0]
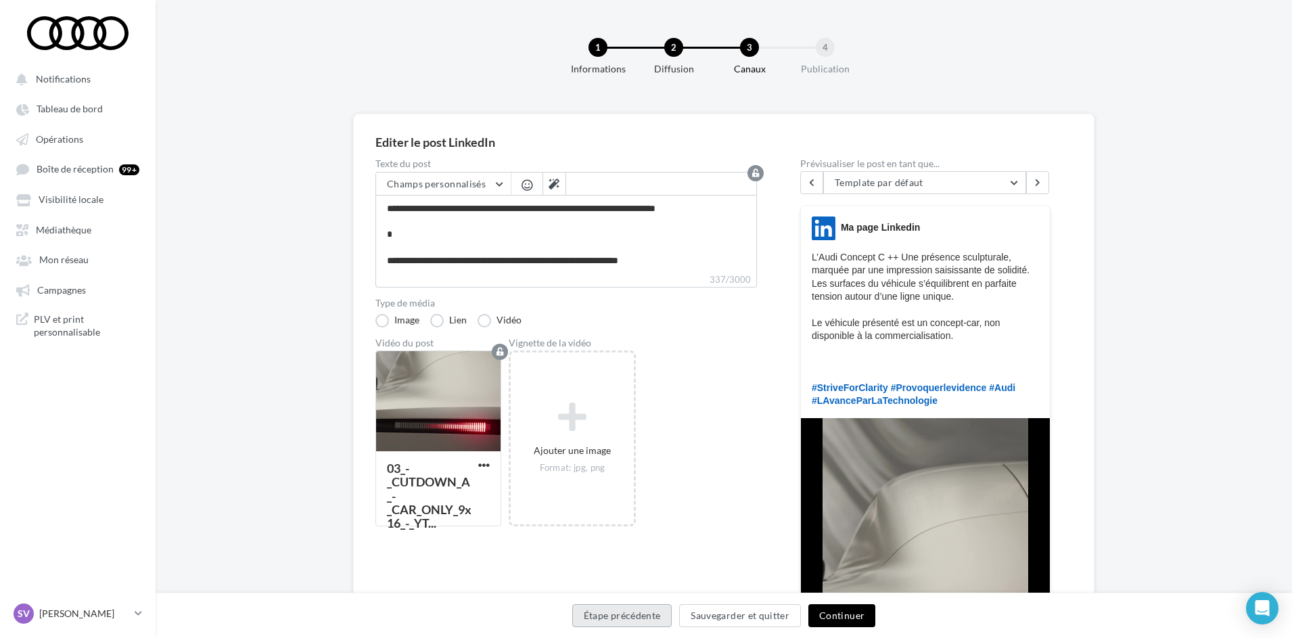
click at [624, 608] on button "Étape précédente" at bounding box center [622, 615] width 100 height 23
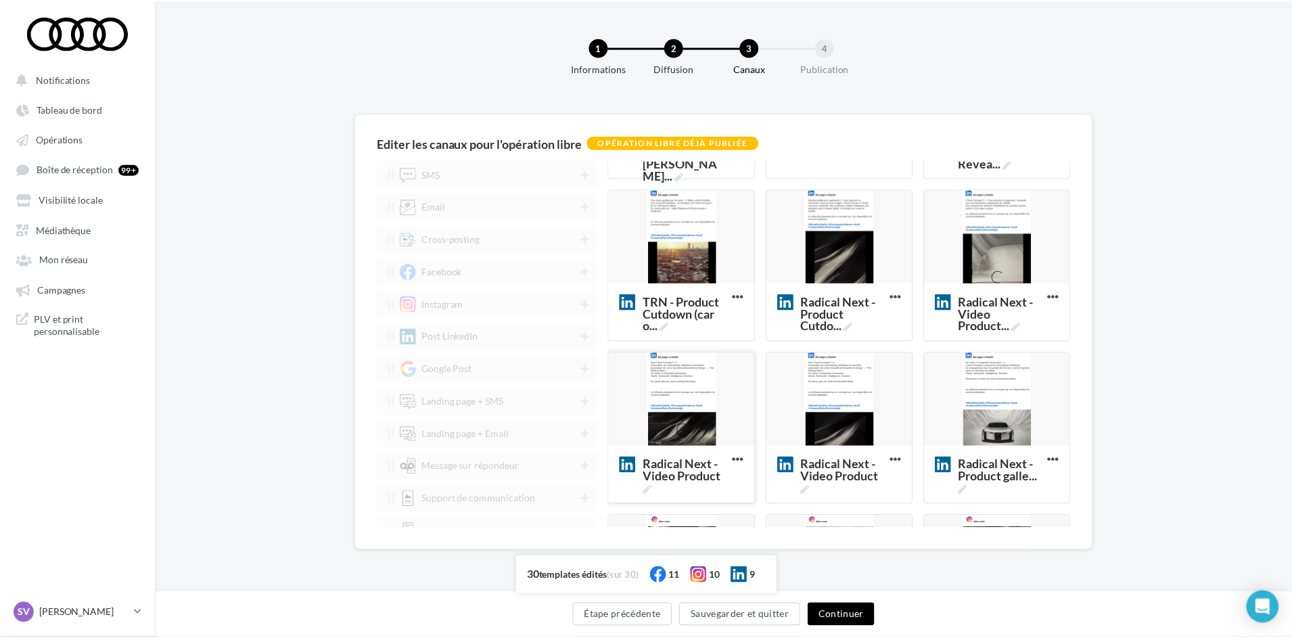
scroll to position [135, 0]
click at [688, 419] on div at bounding box center [685, 399] width 146 height 95
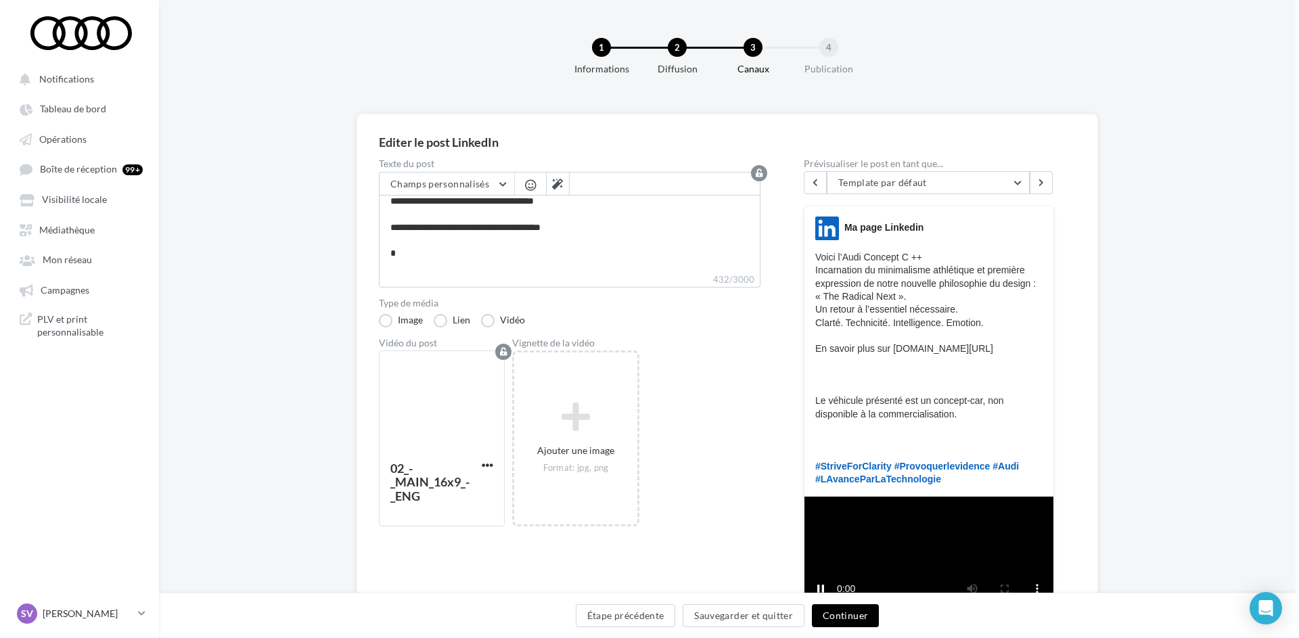
scroll to position [129, 0]
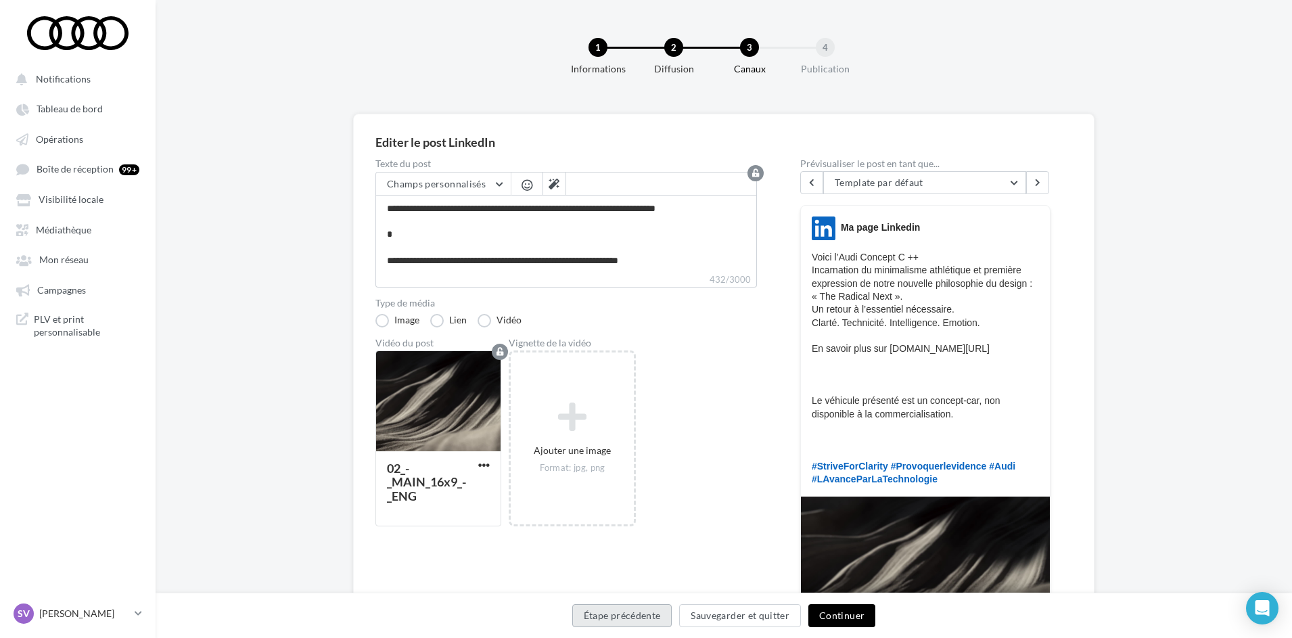
click at [637, 618] on button "Étape précédente" at bounding box center [622, 615] width 100 height 23
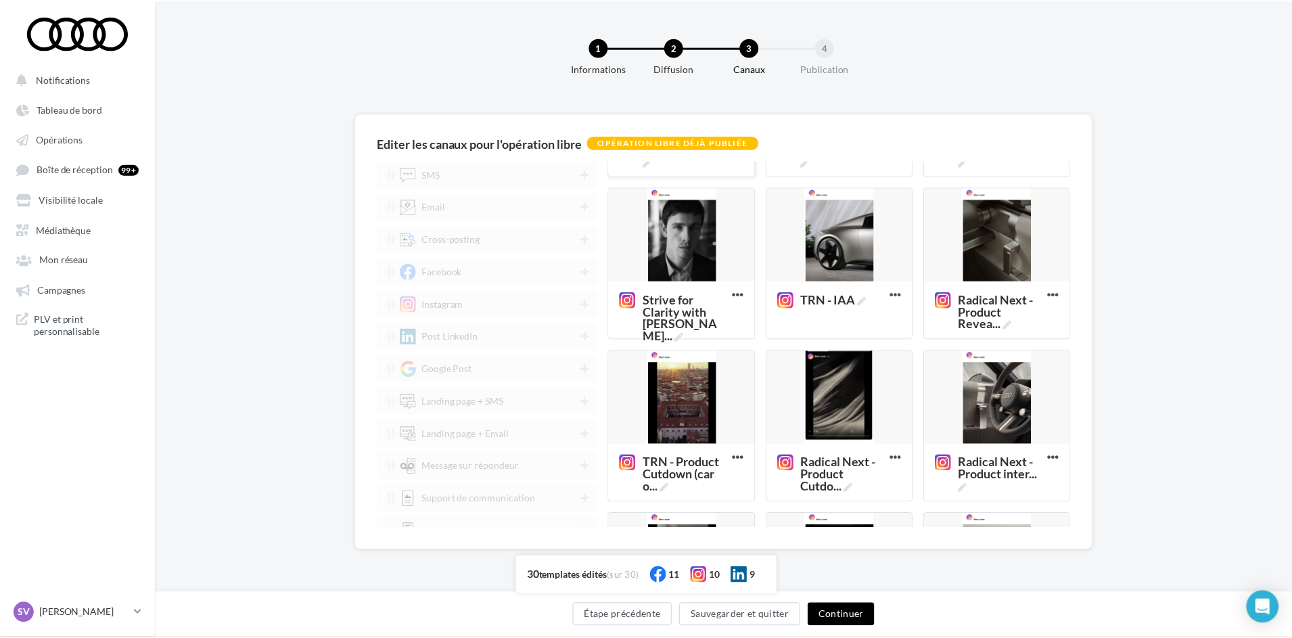
scroll to position [474, 0]
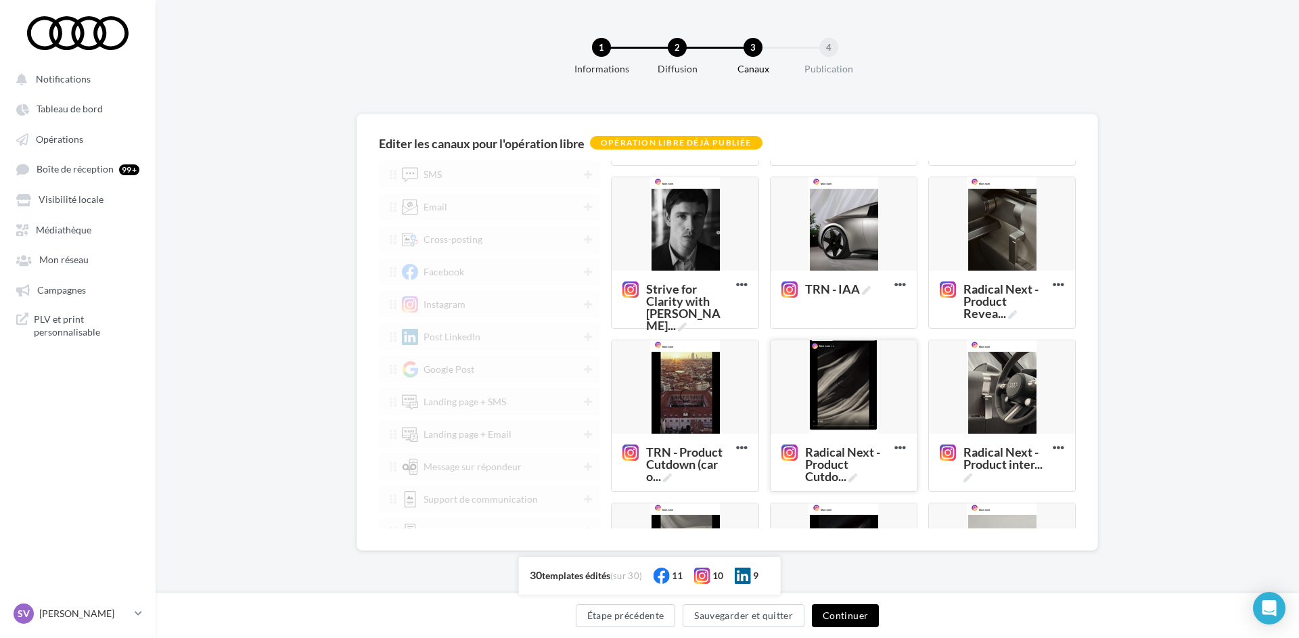
click at [823, 365] on div at bounding box center [844, 387] width 146 height 95
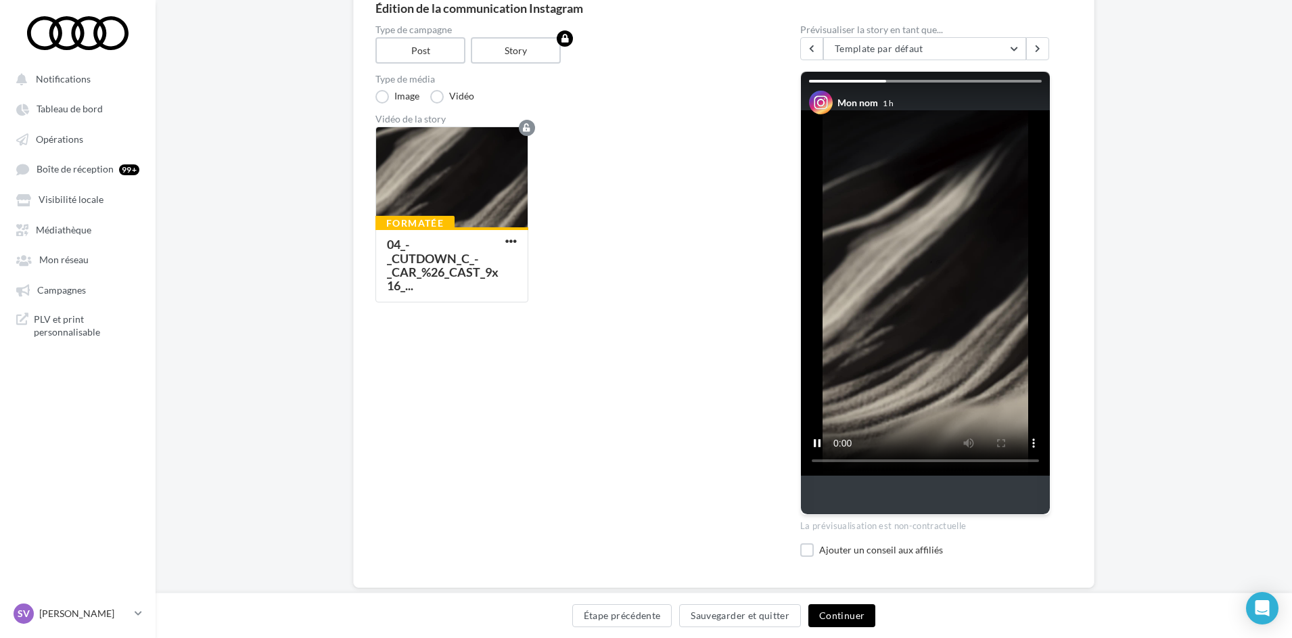
scroll to position [135, 0]
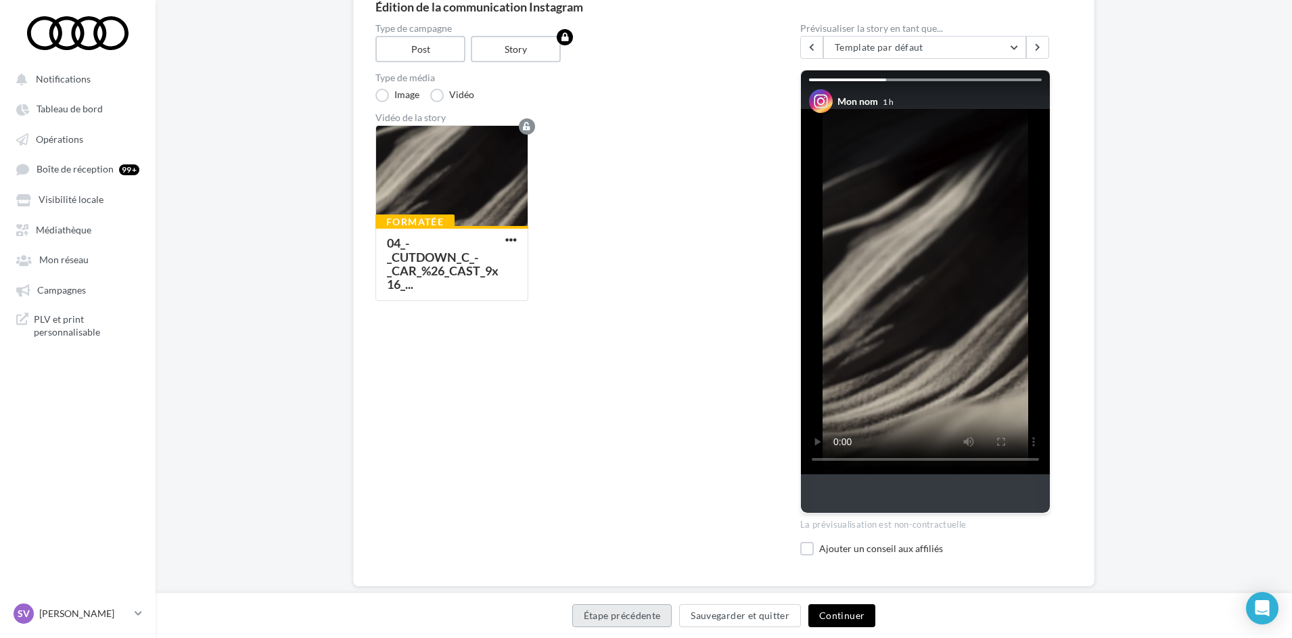
click at [631, 624] on button "Étape précédente" at bounding box center [622, 615] width 100 height 23
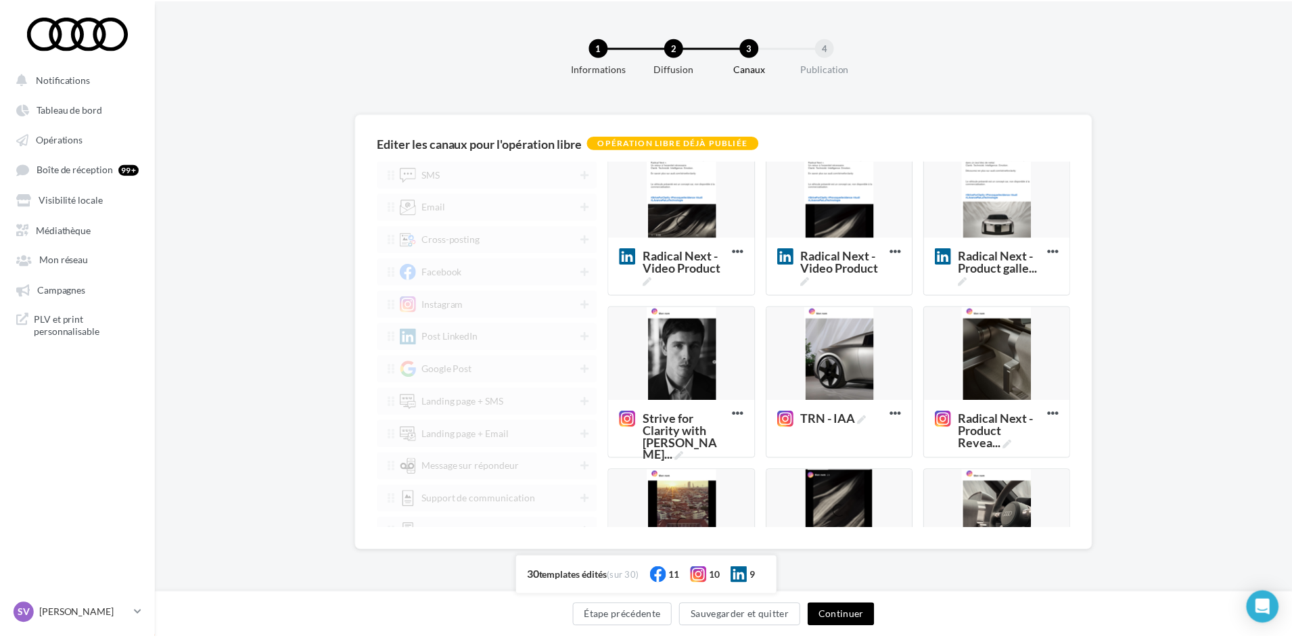
scroll to position [474, 0]
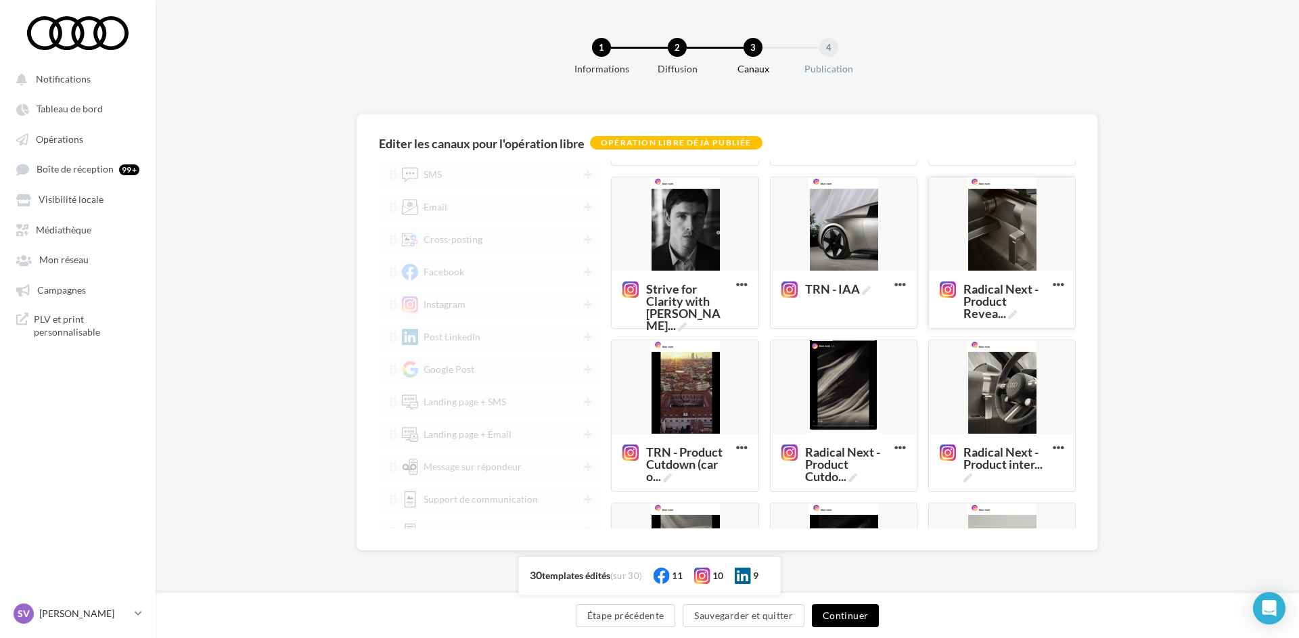
click at [990, 231] on div at bounding box center [1002, 224] width 146 height 95
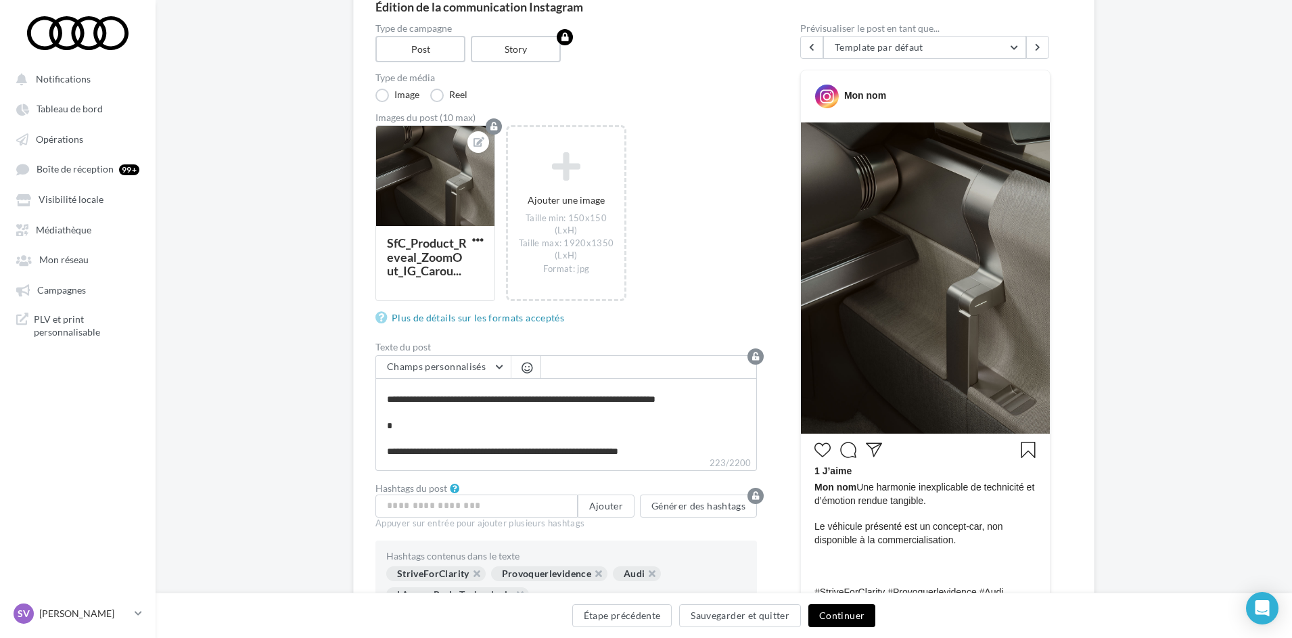
scroll to position [24, 0]
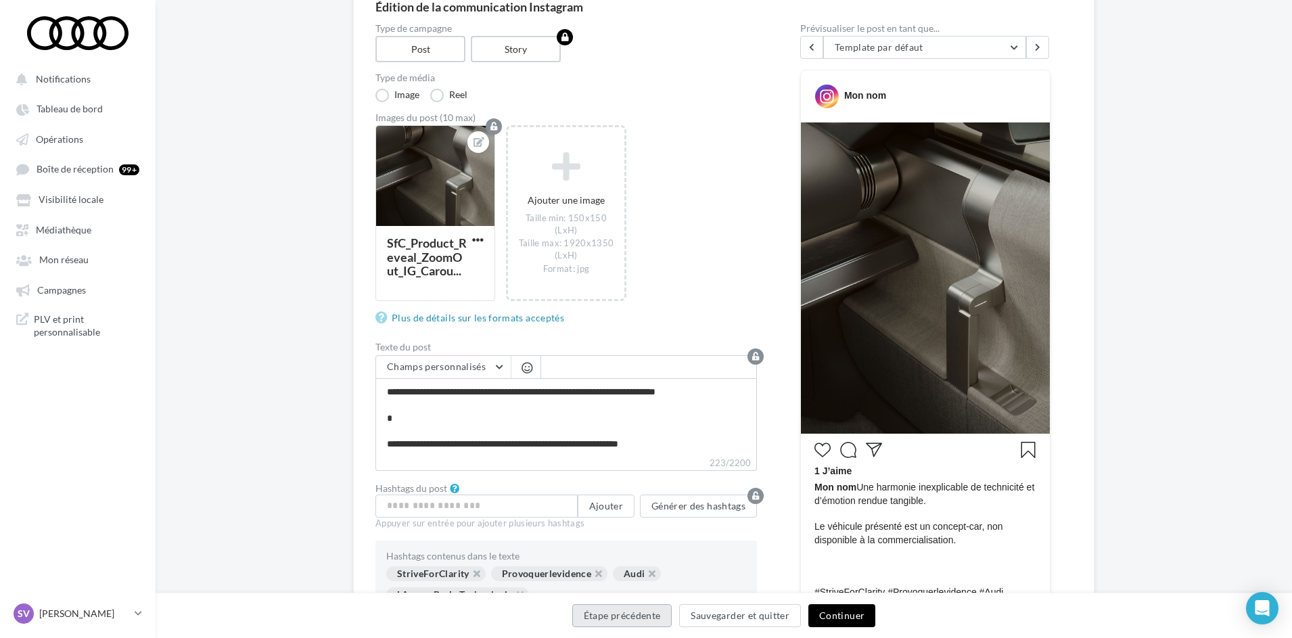
click at [607, 620] on button "Étape précédente" at bounding box center [622, 615] width 100 height 23
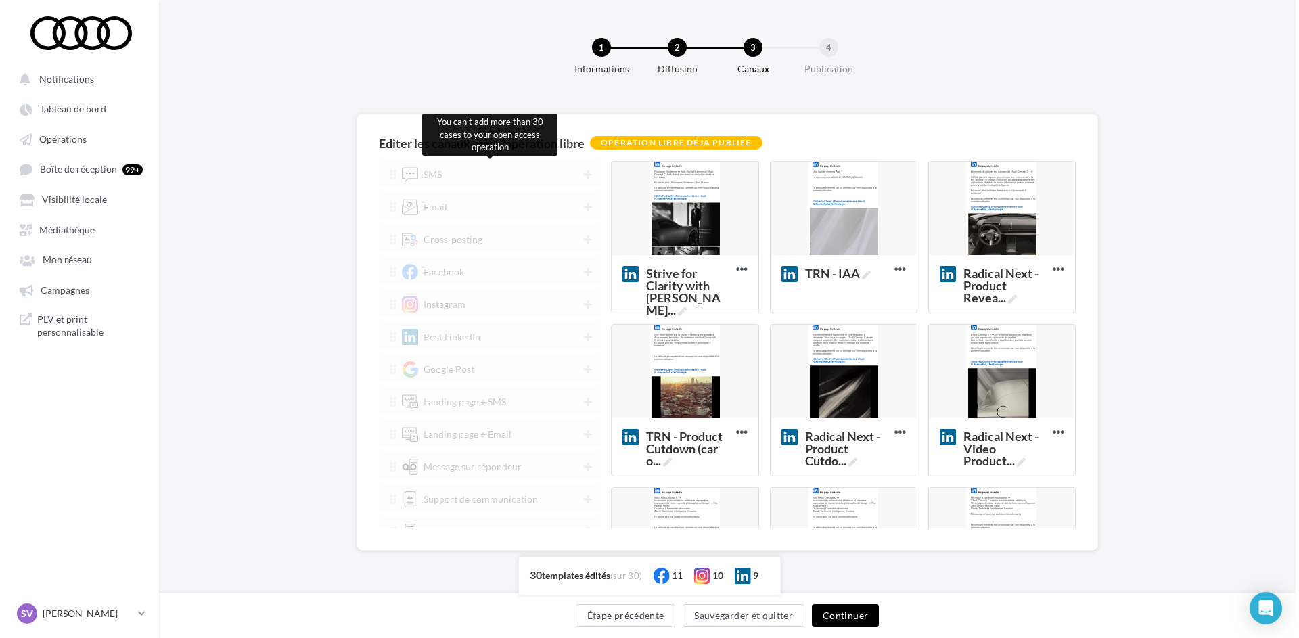
scroll to position [0, 0]
